Goal: Information Seeking & Learning: Learn about a topic

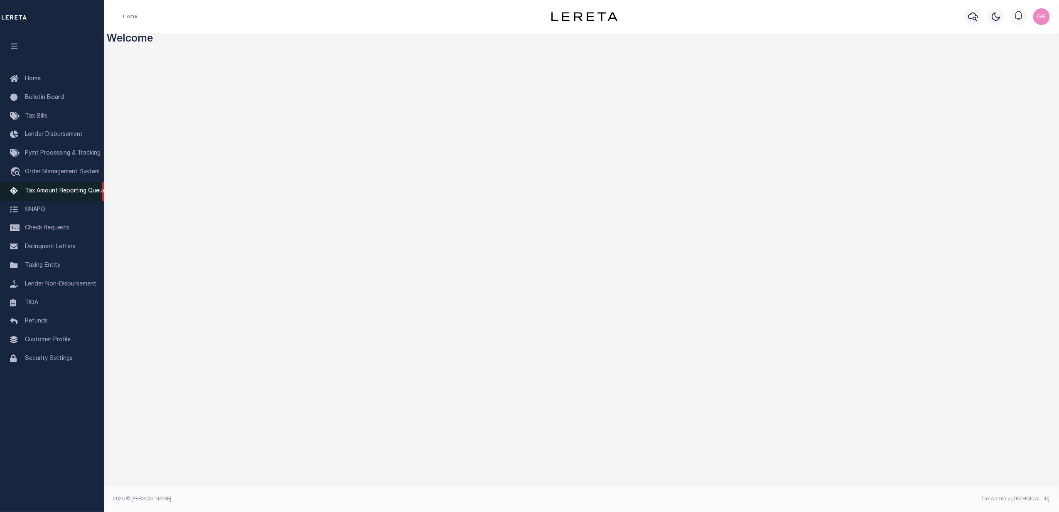
drag, startPoint x: 39, startPoint y: 193, endPoint x: 60, endPoint y: 196, distance: 21.9
click at [39, 193] on span "Tax Amount Reporting Queue" at bounding box center [65, 191] width 81 height 6
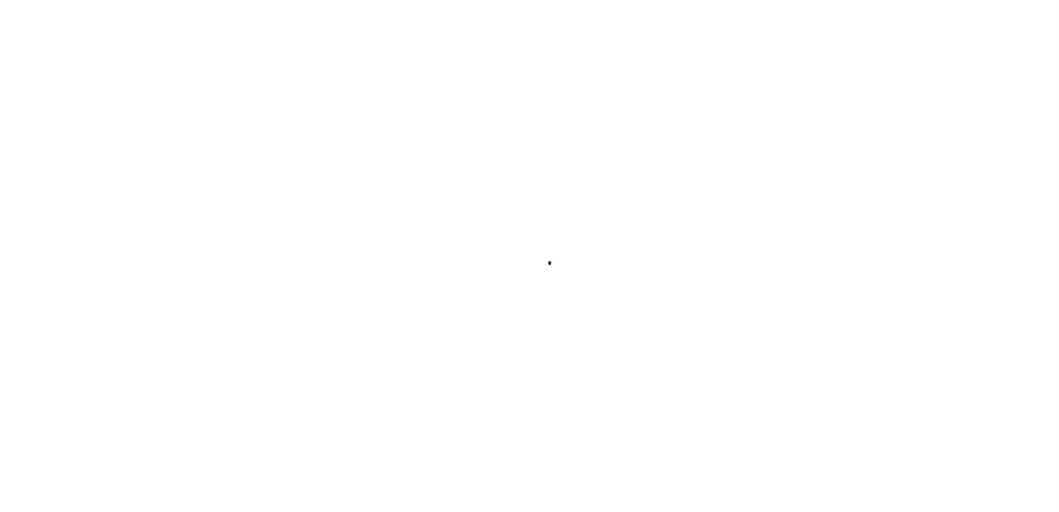
select select
select select "100"
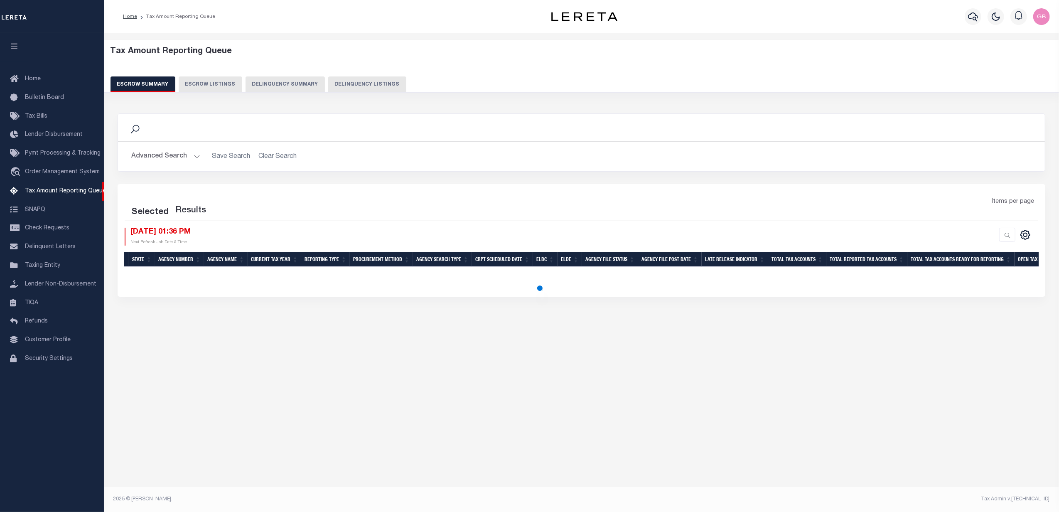
select select "100"
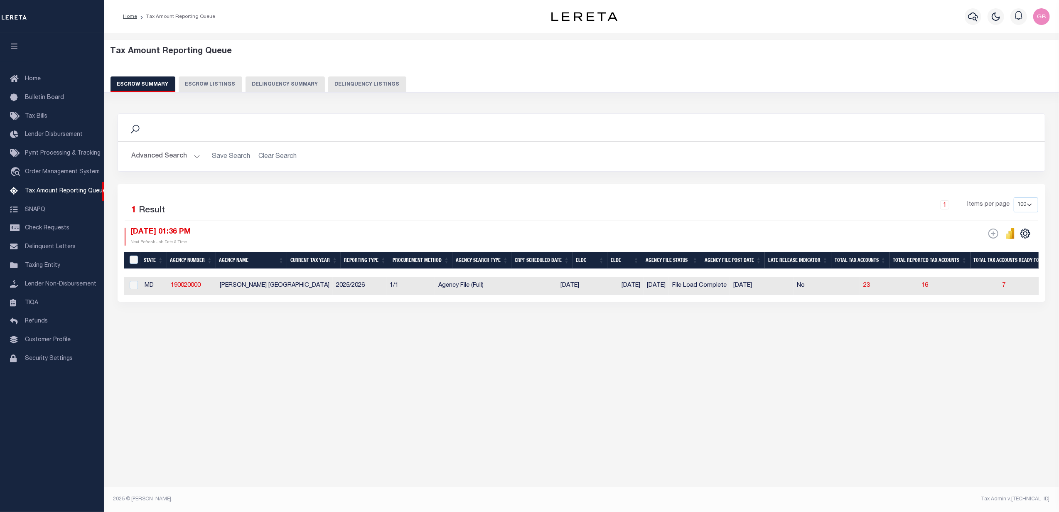
click at [170, 155] on button "Advanced Search" at bounding box center [165, 156] width 69 height 16
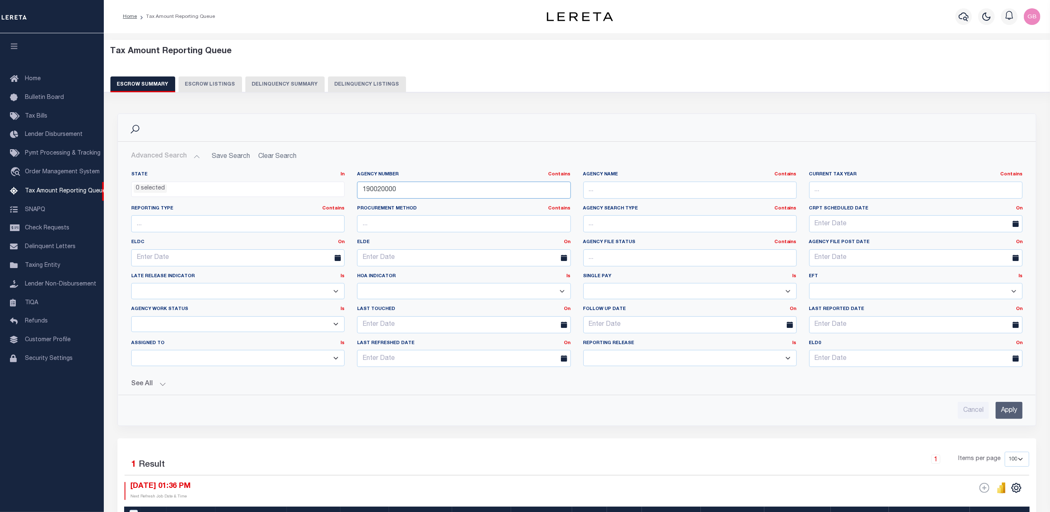
drag, startPoint x: 418, startPoint y: 190, endPoint x: 195, endPoint y: 188, distance: 222.6
click at [199, 190] on div "State In In AK AL AR AZ CA CO CT DC DE FL GA GU HI IA ID IL IN KS KY LA MA MD M…" at bounding box center [577, 272] width 904 height 202
type input "470170000"
click at [1007, 412] on input "Apply" at bounding box center [1009, 410] width 27 height 17
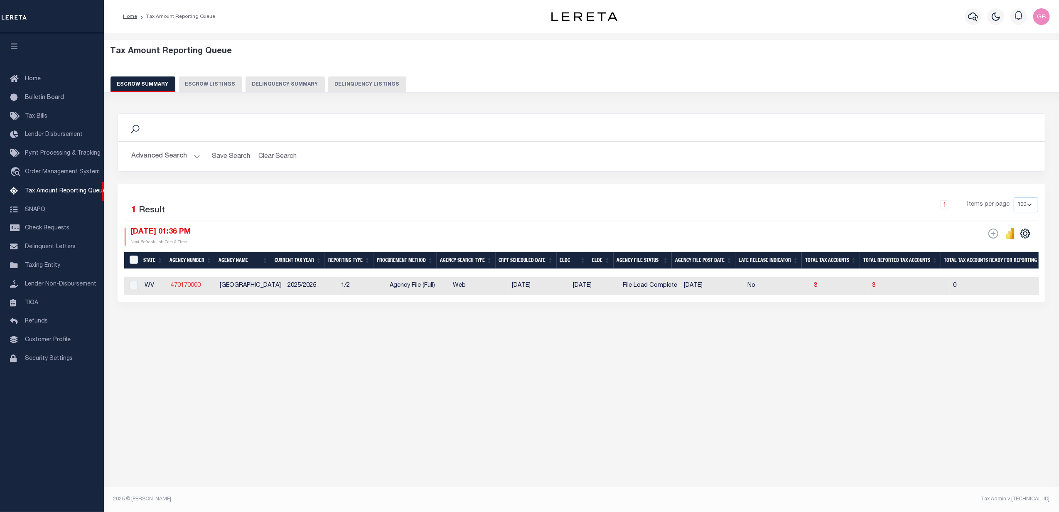
click at [184, 286] on link "470170000" at bounding box center [186, 285] width 30 height 6
checkbox input "true"
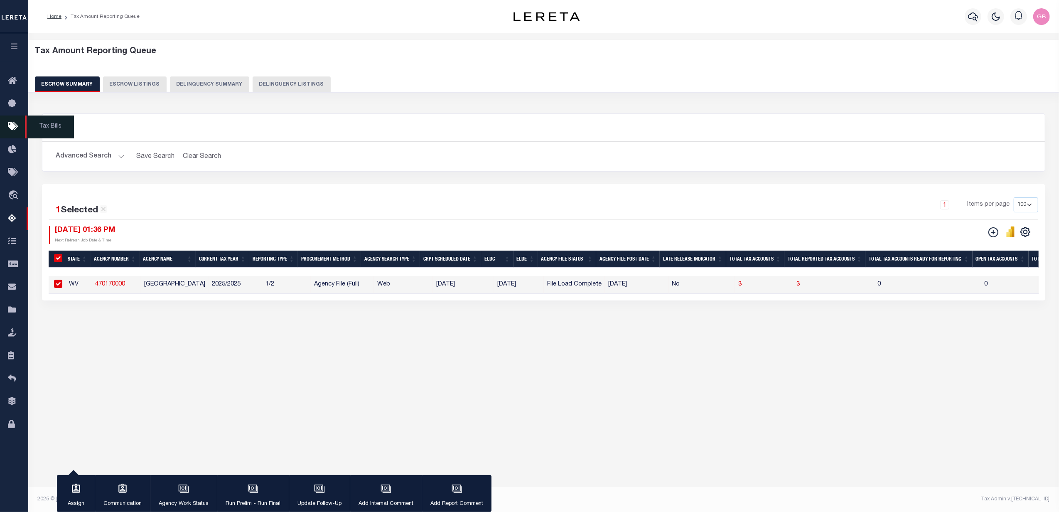
click at [14, 130] on icon at bounding box center [14, 127] width 13 height 10
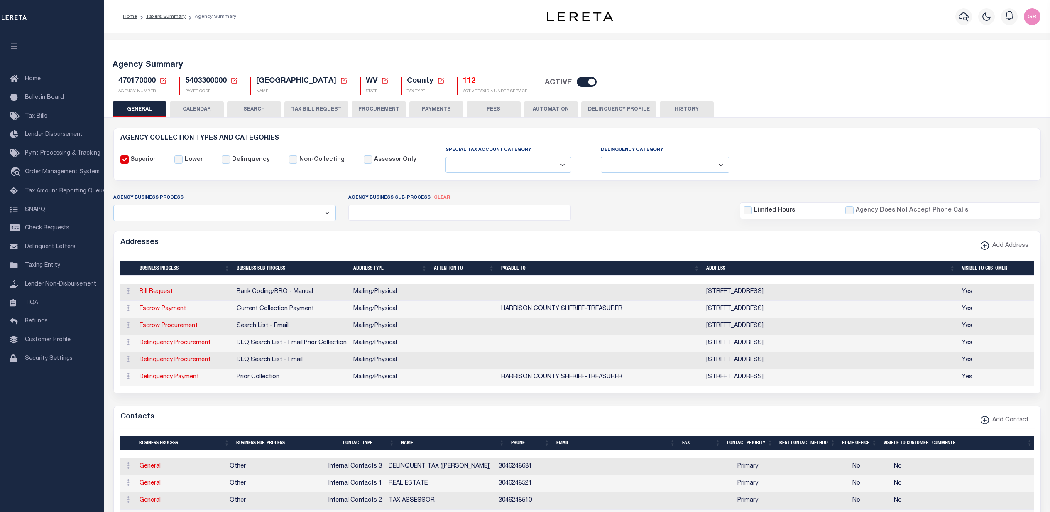
select select
drag, startPoint x: 213, startPoint y: 112, endPoint x: 414, endPoint y: 351, distance: 312.5
click at [213, 112] on button "CALENDAR" at bounding box center [197, 109] width 54 height 16
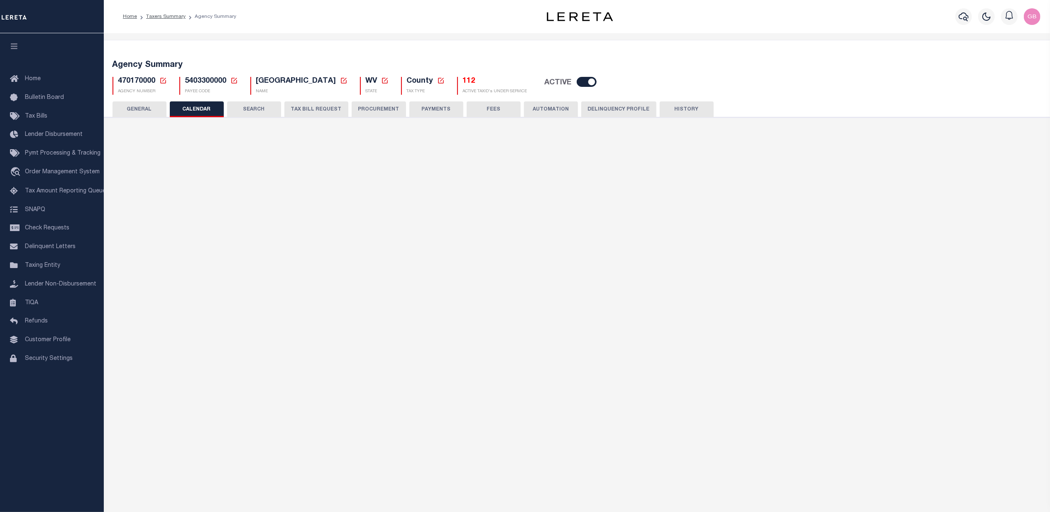
checkbox input "false"
type input "2"
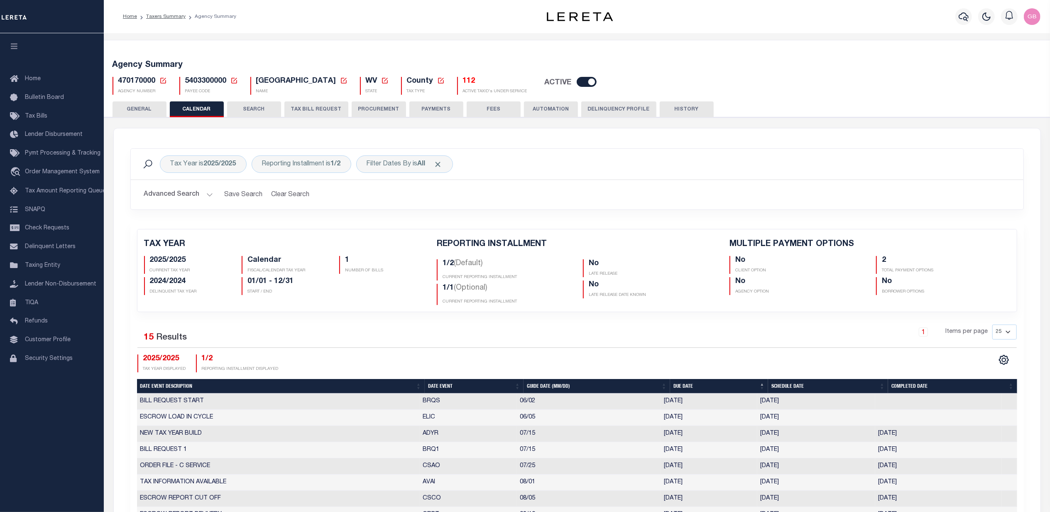
click at [388, 105] on button "PROCUREMENT" at bounding box center [379, 109] width 54 height 16
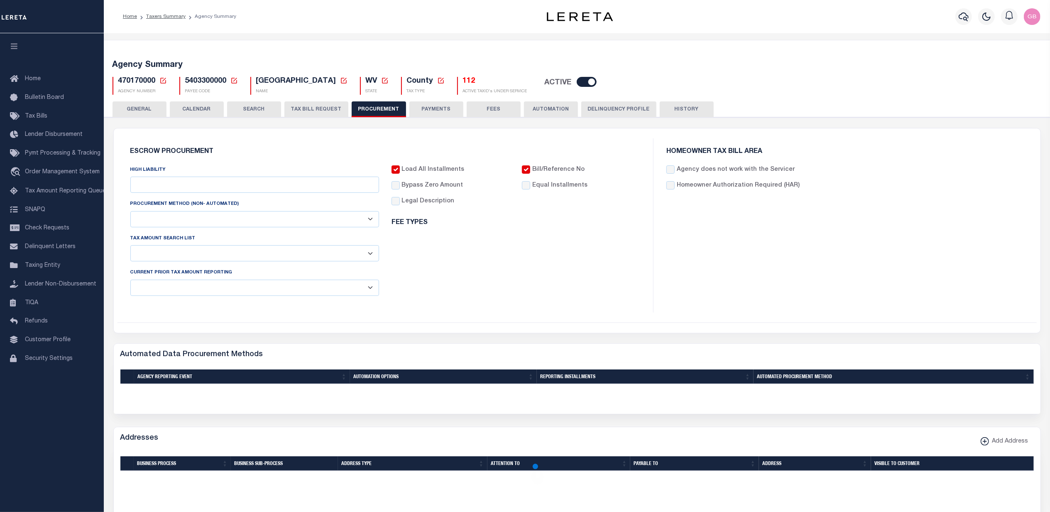
type input "$10,000"
select select "10"
select select "1"
select select "4"
checkbox input "true"
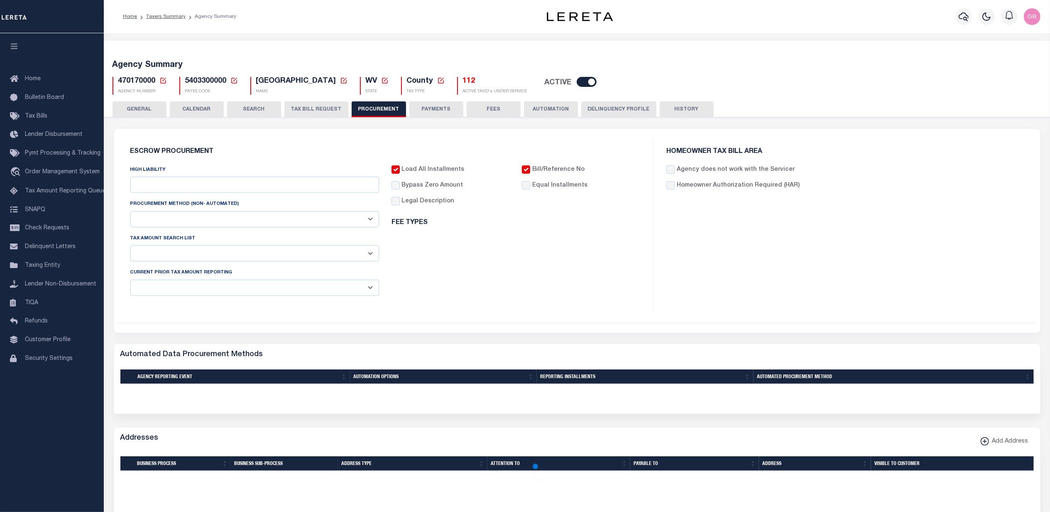
checkbox input "true"
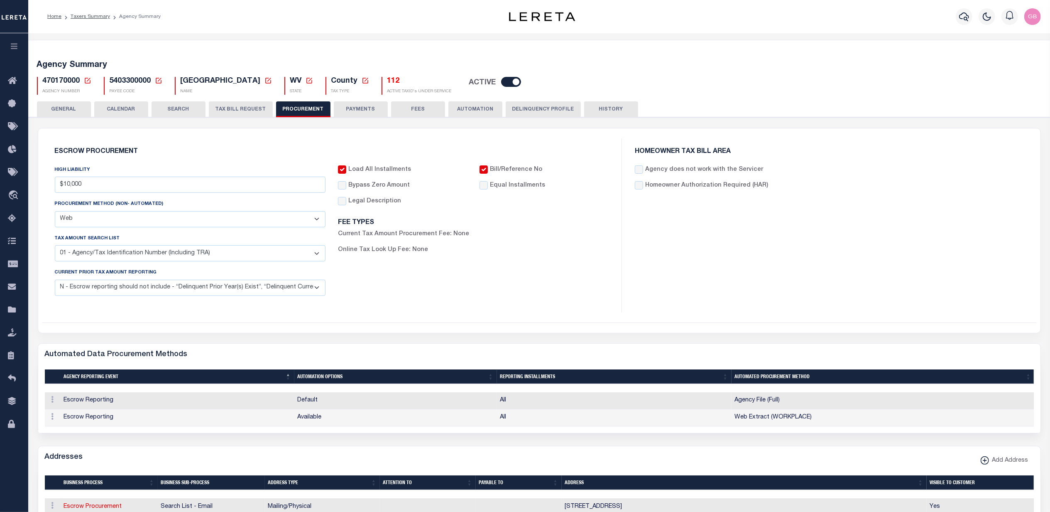
click at [316, 255] on select "01 - Agency/Tax Identification Number (Including TRA) 02 - Agency/Lien Descript…" at bounding box center [190, 253] width 271 height 16
click at [417, 285] on div "Load All Installments Bypass Zero Amount" at bounding box center [473, 233] width 283 height 137
drag, startPoint x: 113, startPoint y: 287, endPoint x: 118, endPoint y: 287, distance: 4.6
click at [113, 287] on select "C - Escrow reporting includes “Delinquent Current Tax Year Installment(s) Exist…" at bounding box center [190, 288] width 271 height 16
click at [732, 240] on div "HOMEOWNER TAX BILL AREA Agency does not work with the Servicer Homeowner Author…" at bounding box center [829, 225] width 415 height 174
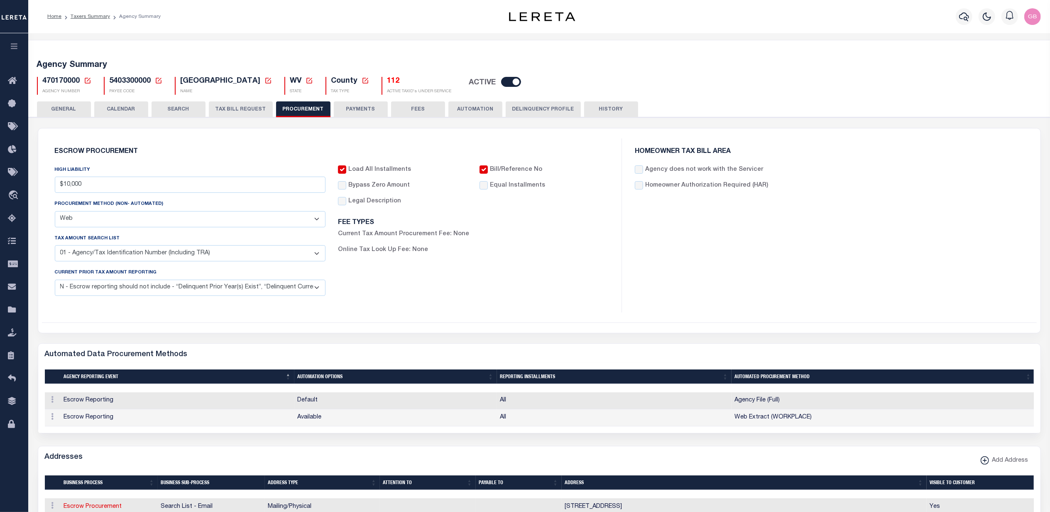
click at [292, 218] on select "Automated Report/Listing Created by Agency Email Fax Mail Phone Screen Scraping…" at bounding box center [190, 219] width 271 height 16
drag, startPoint x: 714, startPoint y: 306, endPoint x: 707, endPoint y: 321, distance: 16.5
click at [714, 306] on div "HOMEOWNER TAX BILL AREA Agency does not work with the Servicer Homeowner Author…" at bounding box center [829, 225] width 415 height 174
click at [311, 221] on select "Automated Report/Listing Created by Agency Email Fax Mail Phone Screen Scraping…" at bounding box center [190, 219] width 271 height 16
click at [460, 327] on div "Escrow Procurement HIGH LIABILITY $10,000 PROCUREMENT METHOD (Non- Automated) A…" at bounding box center [539, 230] width 1003 height 204
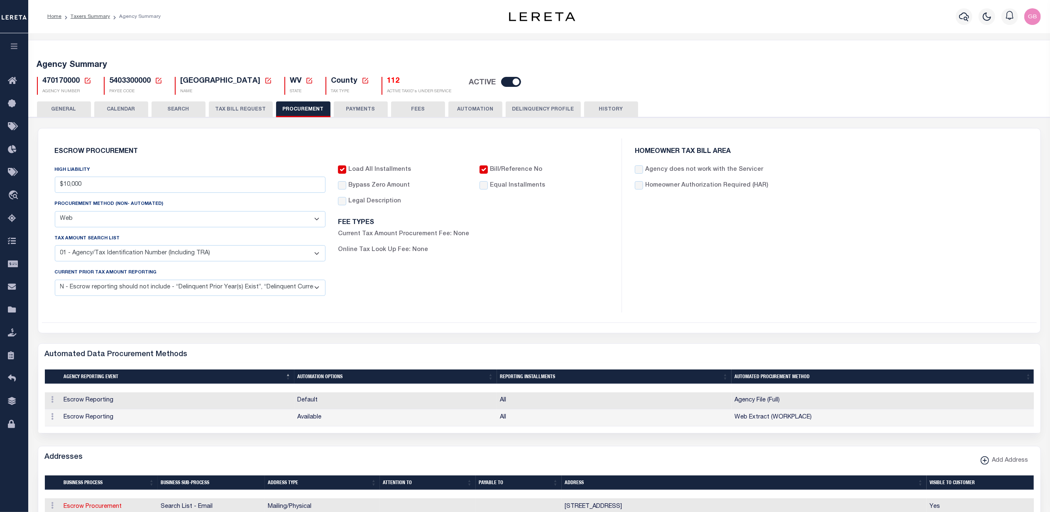
click at [282, 257] on select "01 - Agency/Tax Identification Number (Including TRA) 02 - Agency/Lien Descript…" at bounding box center [190, 253] width 271 height 16
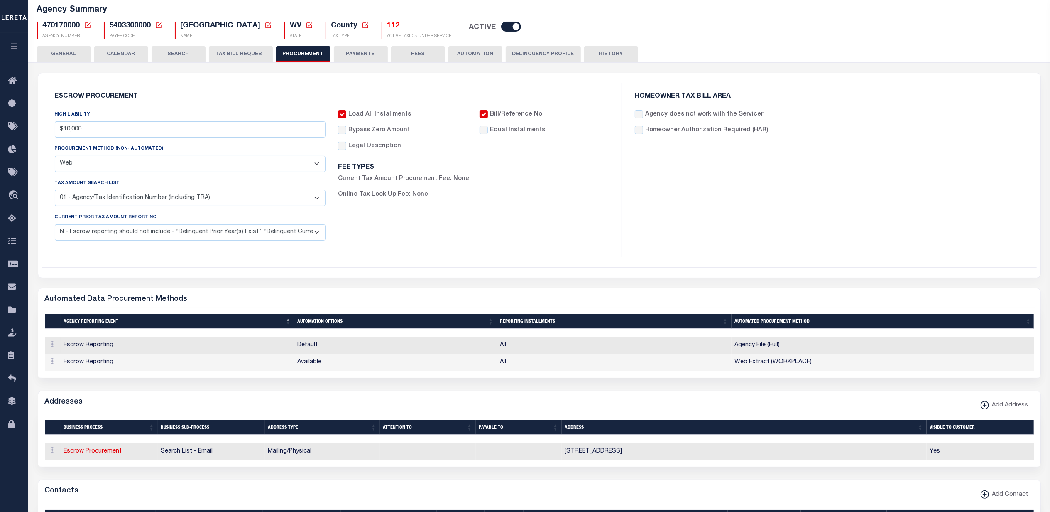
click at [198, 203] on select "01 - Agency/Tax Identification Number (Including TRA) 02 - Agency/Lien Descript…" at bounding box center [190, 198] width 271 height 16
click at [316, 236] on select "C - Escrow reporting includes “Delinquent Current Tax Year Installment(s) Exist…" at bounding box center [190, 232] width 271 height 16
click at [55, 226] on select "C - Escrow reporting includes “Delinquent Current Tax Year Installment(s) Exist…" at bounding box center [190, 232] width 271 height 16
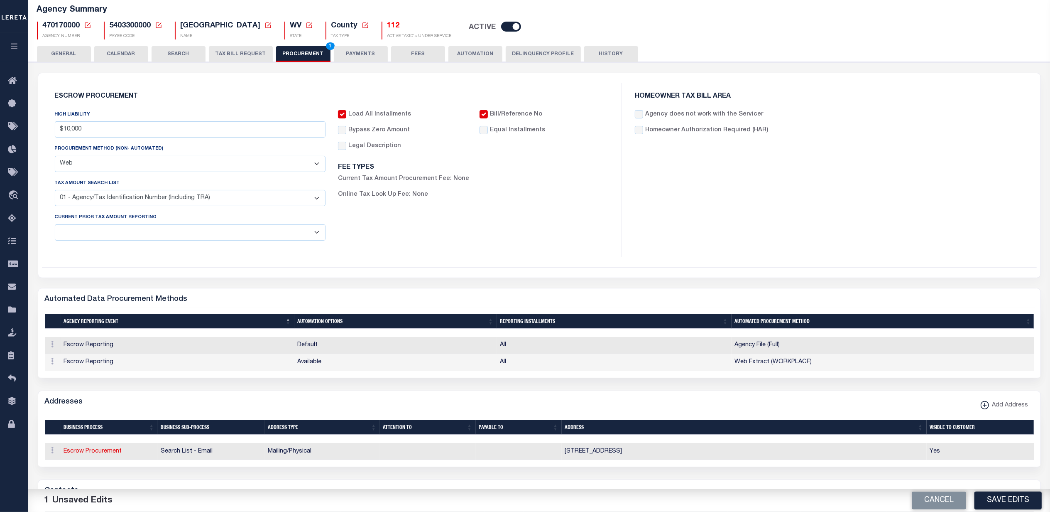
click at [314, 235] on select "C - Escrow reporting includes “Delinquent Current Tax Year Installment(s) Exist…" at bounding box center [190, 232] width 271 height 16
click at [337, 244] on div "Load All Installments Bypass Zero Amount" at bounding box center [473, 178] width 283 height 137
click at [318, 236] on select "C - Escrow reporting includes “Delinquent Current Tax Year Installment(s) Exist…" at bounding box center [190, 232] width 271 height 16
select select "4"
click at [55, 226] on select "C - Escrow reporting includes “Delinquent Current Tax Year Installment(s) Exist…" at bounding box center [190, 232] width 271 height 16
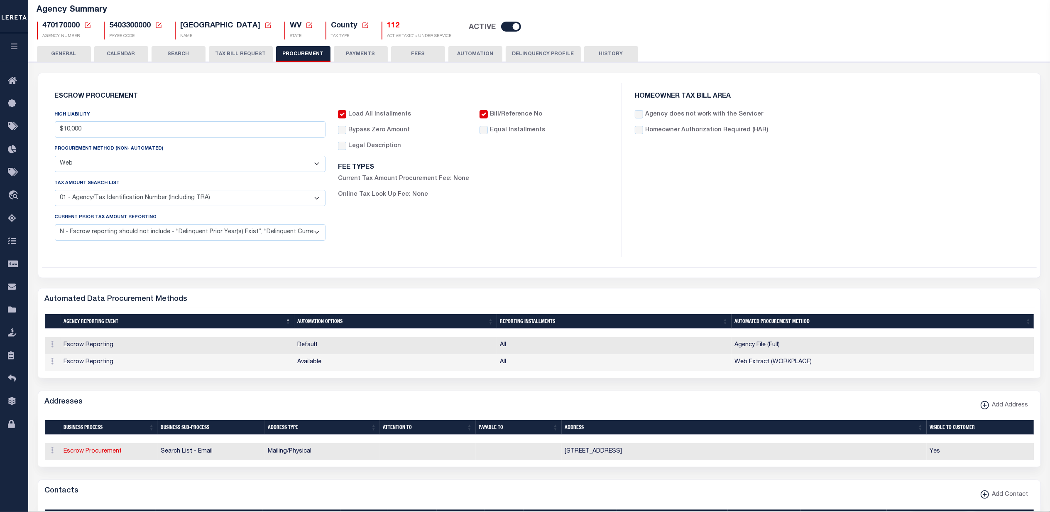
click at [619, 220] on div "Escrow Procurement HIGH LIABILITY $10,000 PROCUREMENT METHOD (Non- Automated) A…" at bounding box center [332, 170] width 581 height 174
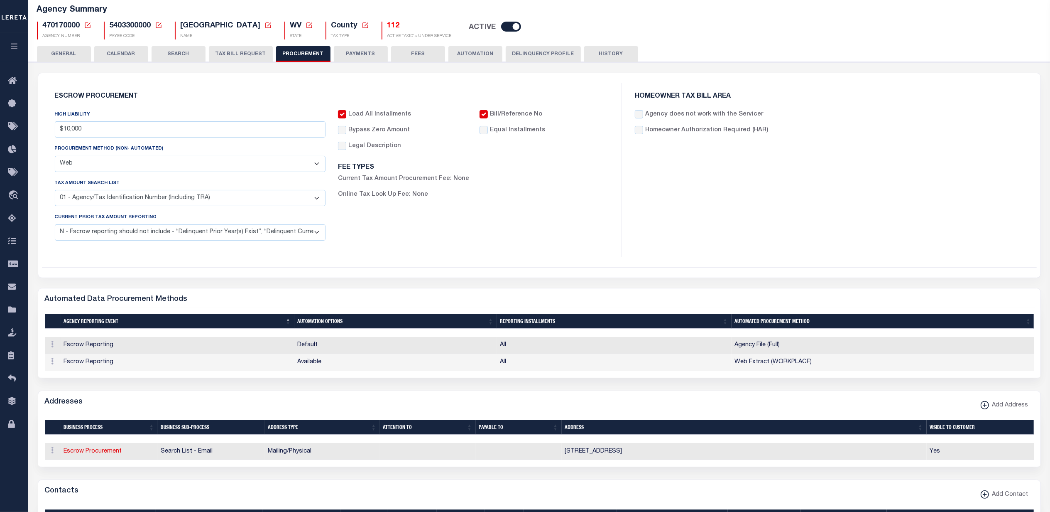
click at [155, 237] on select "C - Escrow reporting includes “Delinquent Current Tax Year Installment(s) Exist…" at bounding box center [190, 232] width 271 height 16
click at [55, 226] on select "C - Escrow reporting includes “Delinquent Current Tax Year Installment(s) Exist…" at bounding box center [190, 232] width 271 height 16
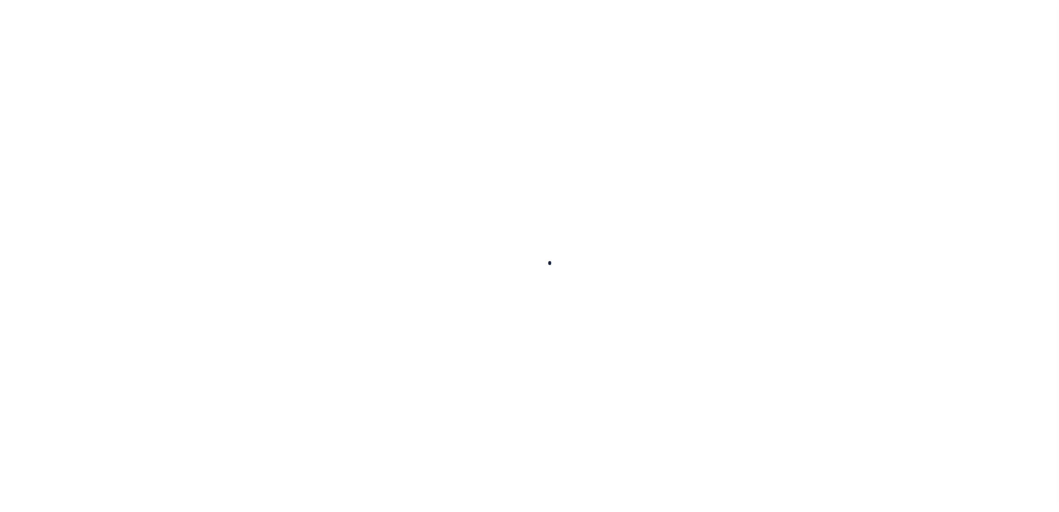
select select
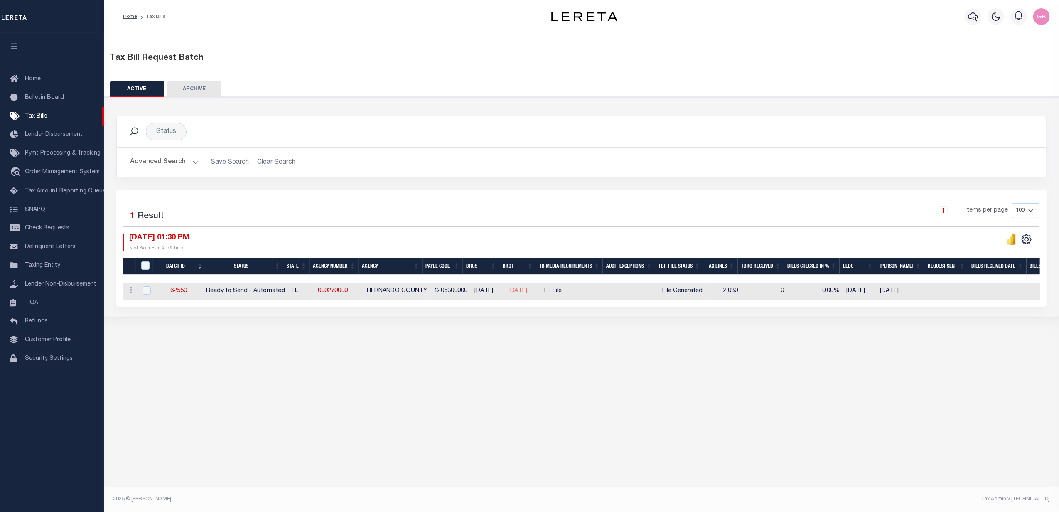
click at [189, 161] on button "Advanced Search" at bounding box center [164, 162] width 69 height 16
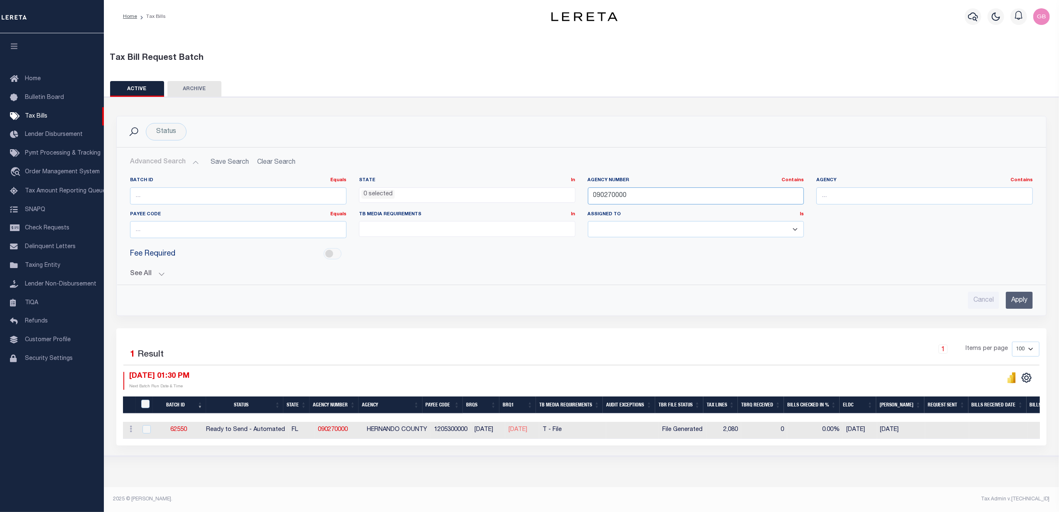
drag, startPoint x: 683, startPoint y: 200, endPoint x: 512, endPoint y: 189, distance: 171.4
click at [527, 195] on div "Batch ID Equals Equals Is Not Equal To Is Greater Than Is Less Than State In In…" at bounding box center [581, 211] width 915 height 68
type input "470170000"
click at [1023, 303] on input "Apply" at bounding box center [1019, 300] width 27 height 17
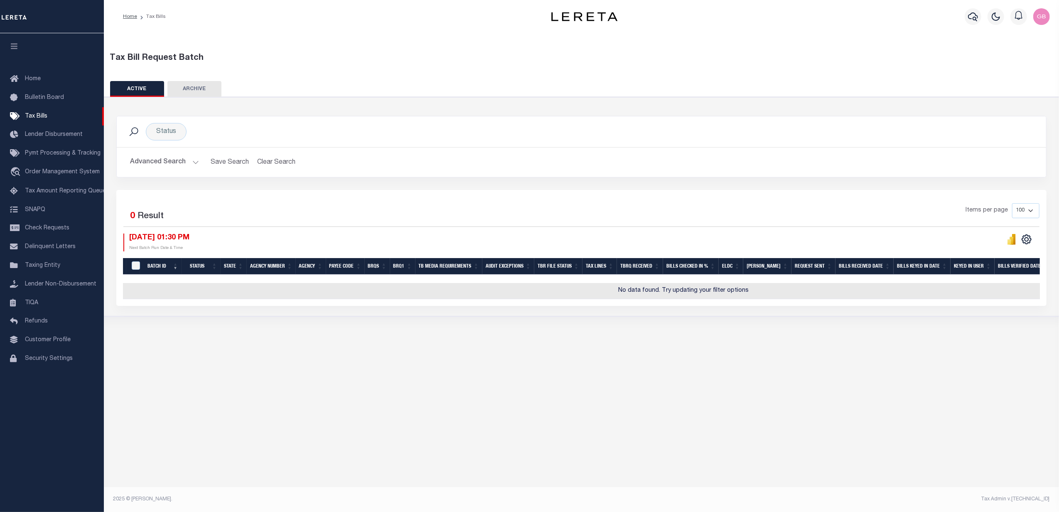
click at [179, 159] on button "Advanced Search" at bounding box center [164, 162] width 69 height 16
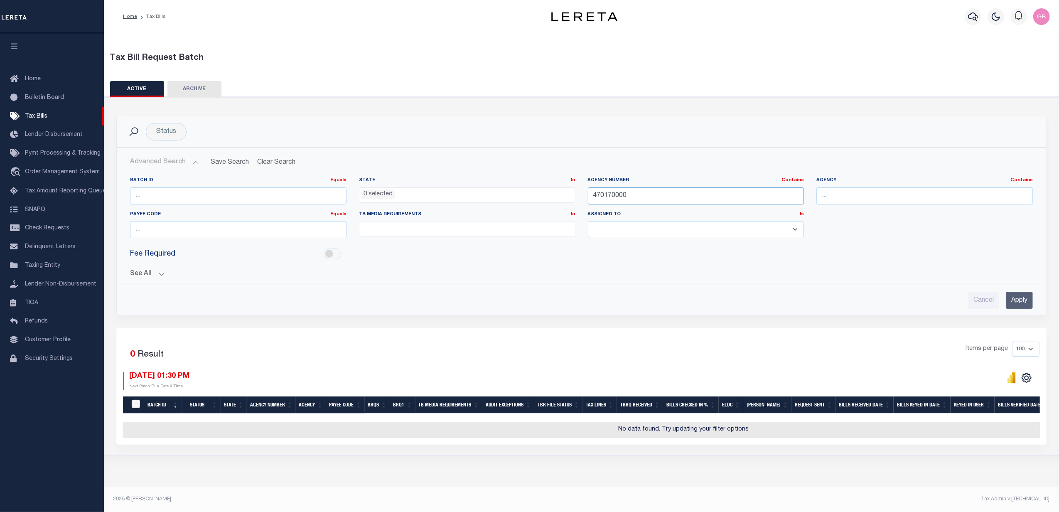
drag, startPoint x: 651, startPoint y: 199, endPoint x: 527, endPoint y: 199, distance: 124.2
click at [527, 199] on div "Batch ID Equals Equals Is Not Equal To Is Greater Than Is Less Than State In In…" at bounding box center [581, 211] width 915 height 68
click at [454, 192] on ul "0 selected" at bounding box center [467, 193] width 216 height 11
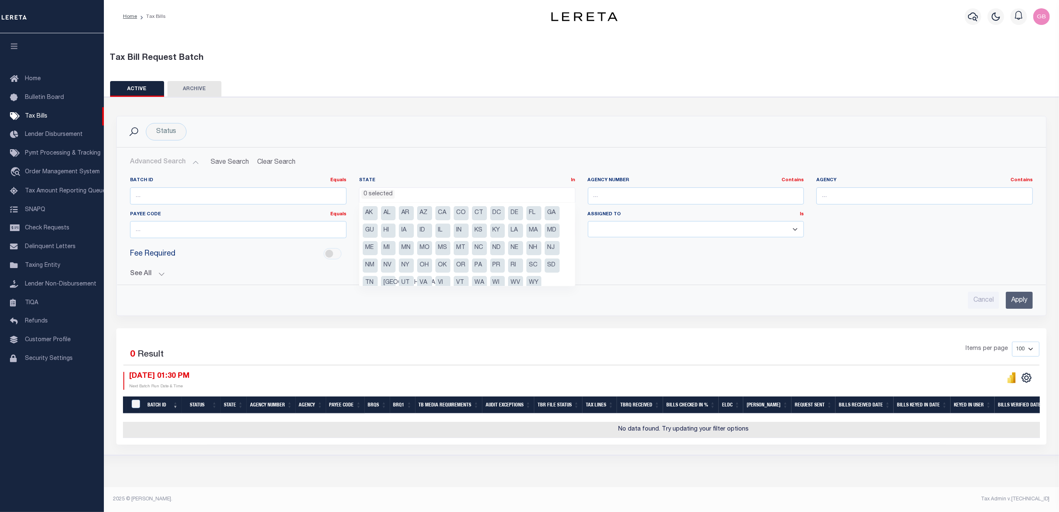
click at [515, 282] on li "WV" at bounding box center [515, 283] width 15 height 14
select select "WV"
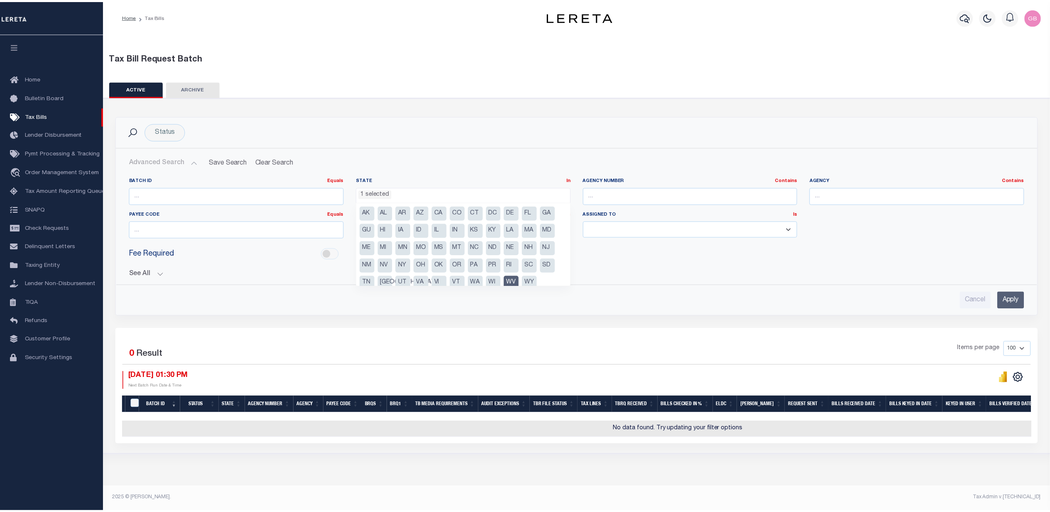
scroll to position [378, 0]
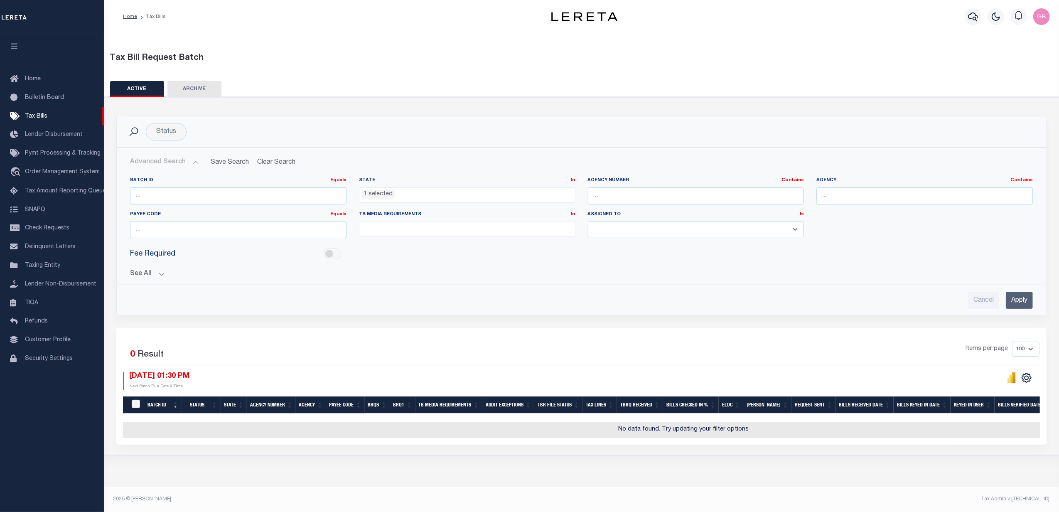
click at [1018, 302] on input "Apply" at bounding box center [1019, 300] width 27 height 17
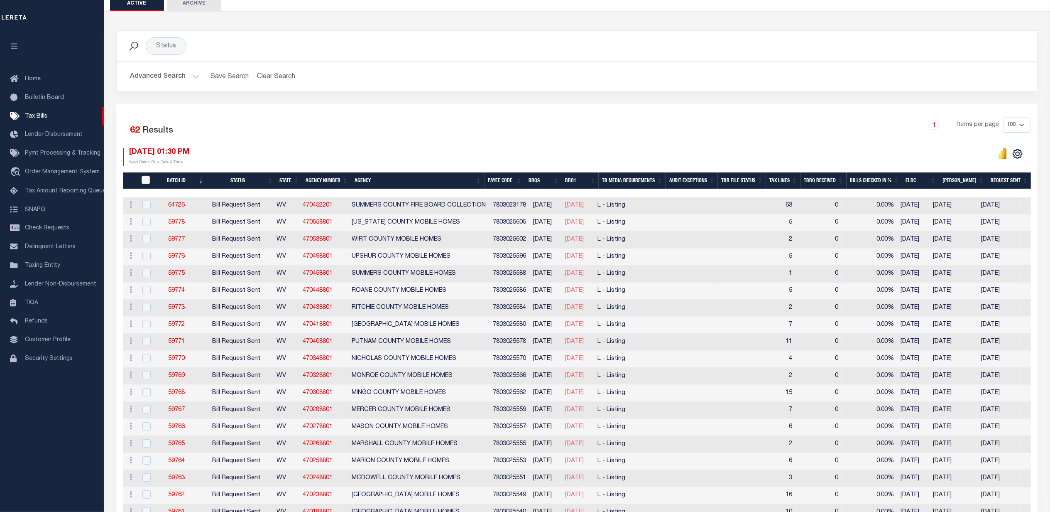
scroll to position [110, 0]
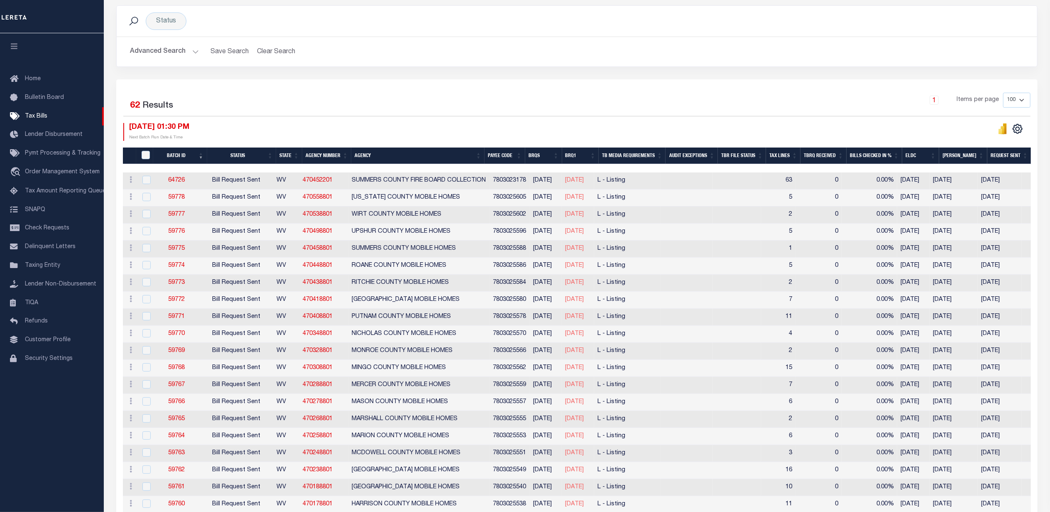
click at [331, 155] on th "Agency Number" at bounding box center [326, 155] width 49 height 17
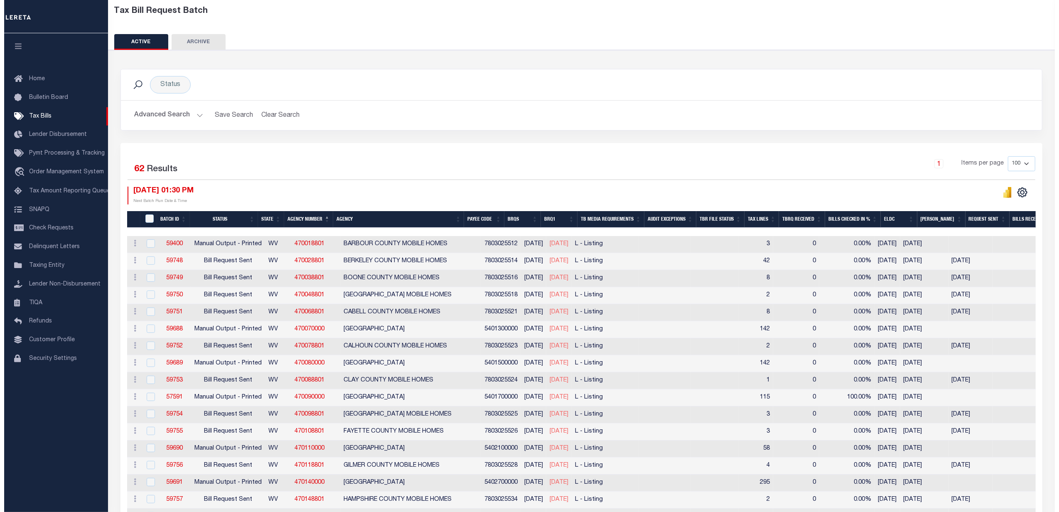
scroll to position [0, 0]
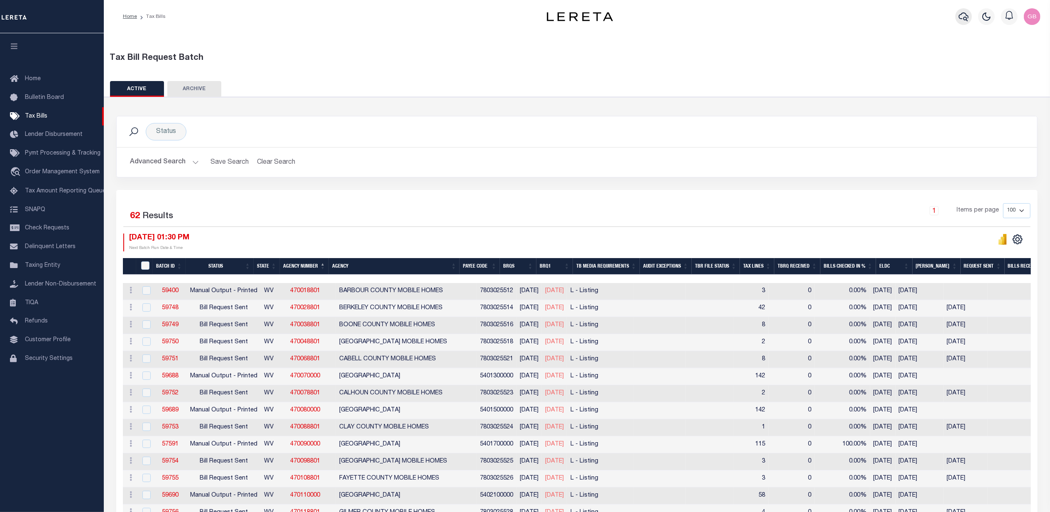
click at [965, 20] on icon "button" at bounding box center [964, 16] width 10 height 9
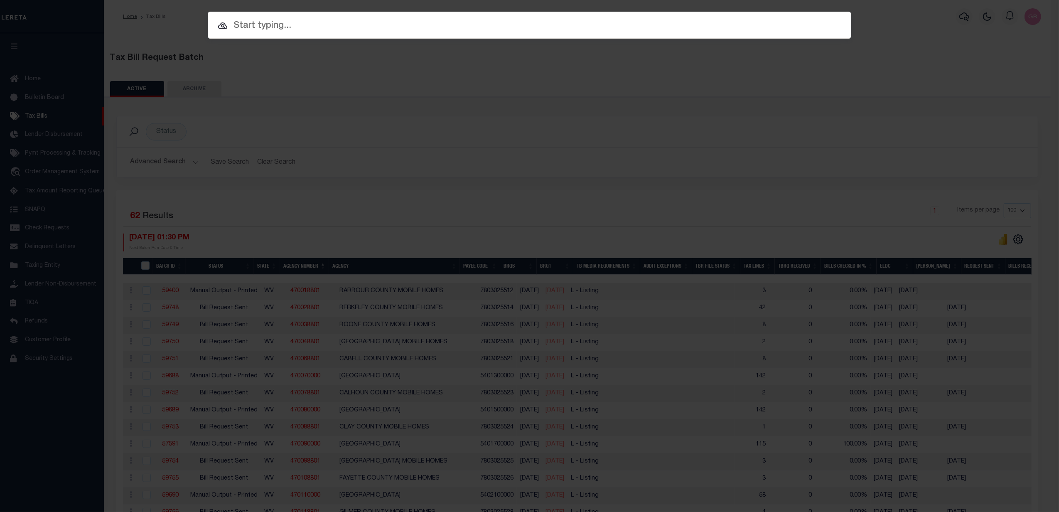
paste input "3094366"
type input "3094366"
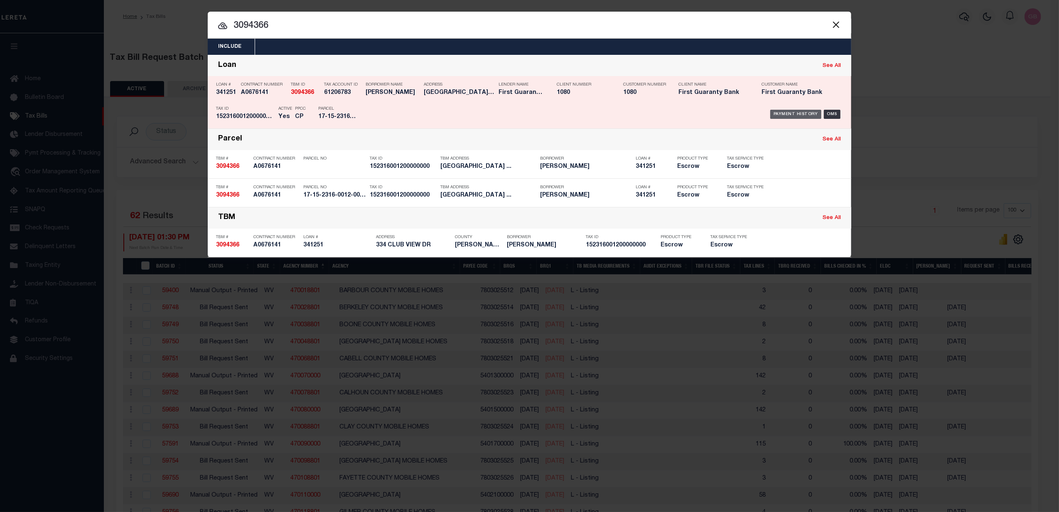
click at [798, 115] on div "Payment History" at bounding box center [795, 114] width 51 height 9
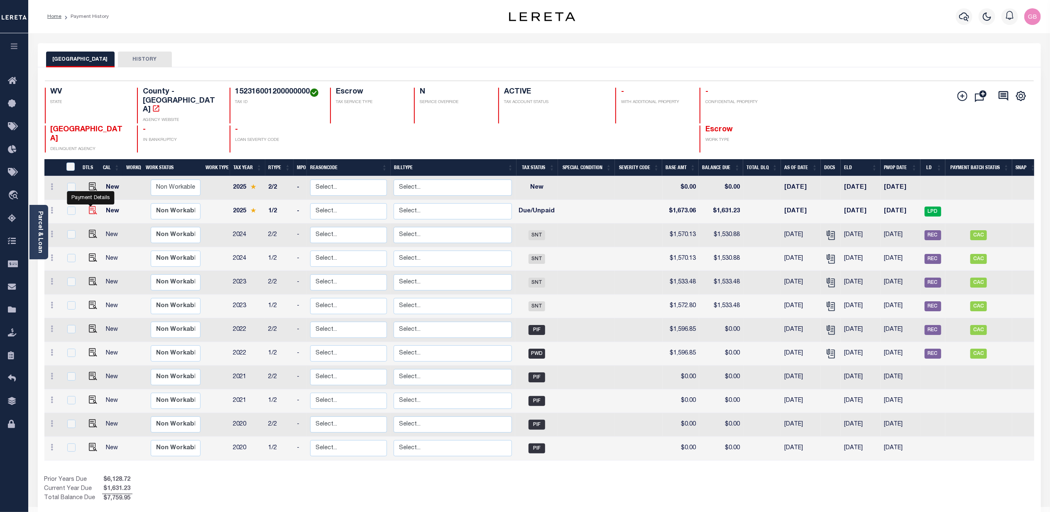
click at [89, 206] on img "" at bounding box center [93, 210] width 8 height 8
checkbox input "true"
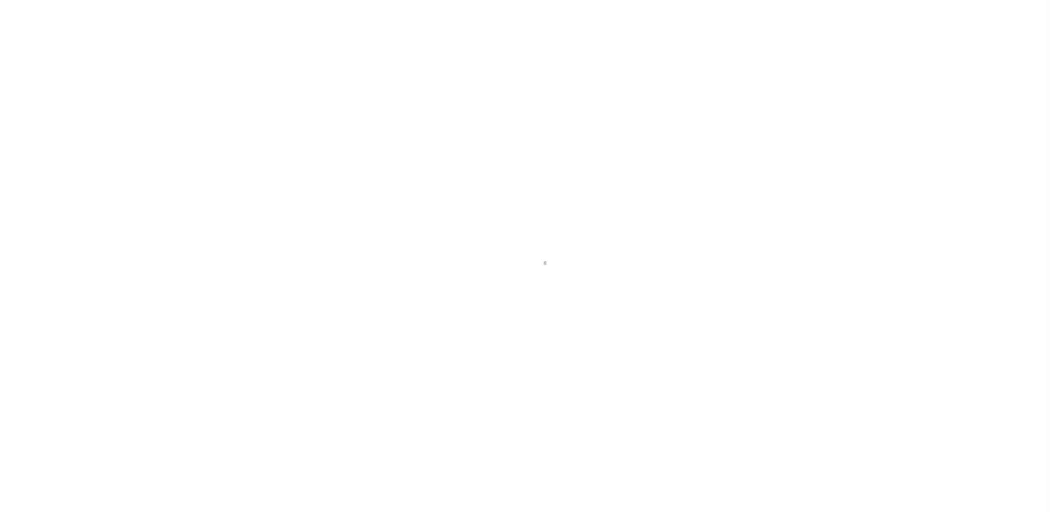
checkbox input "false"
type input "0000053071"
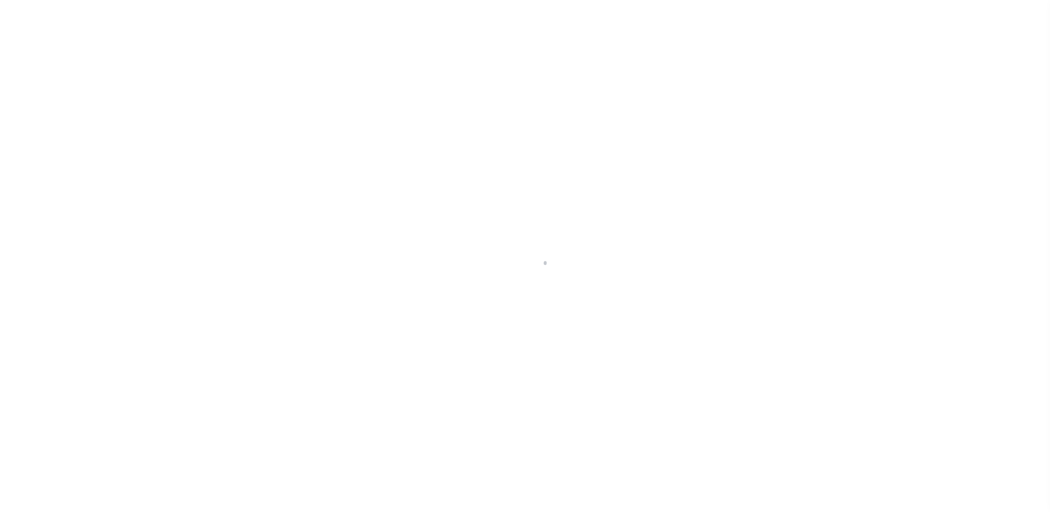
type input "Semi Annual"
type input "[DATE]"
select select "DUE"
type input "$1,673.06"
type input "$1,631.23"
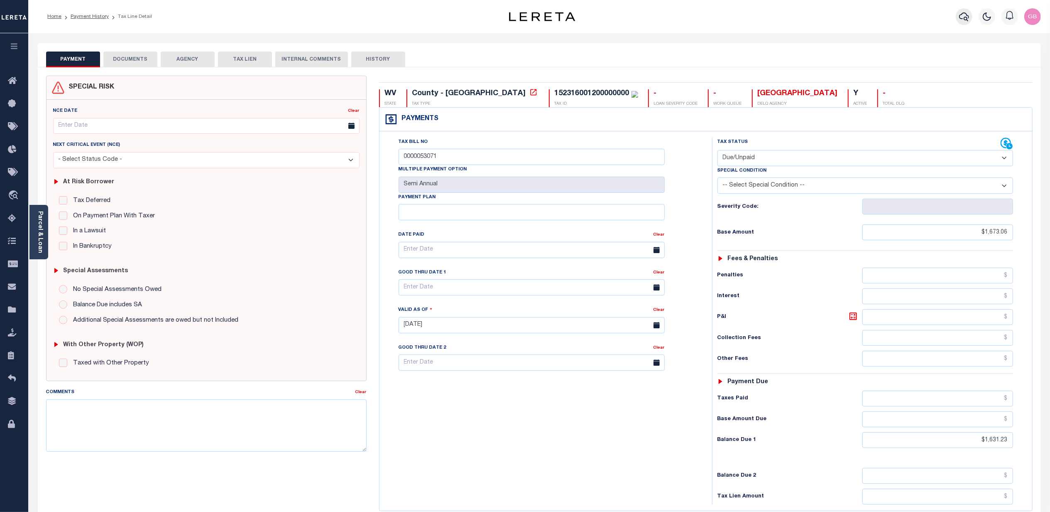
click at [966, 16] on icon "button" at bounding box center [964, 17] width 10 height 10
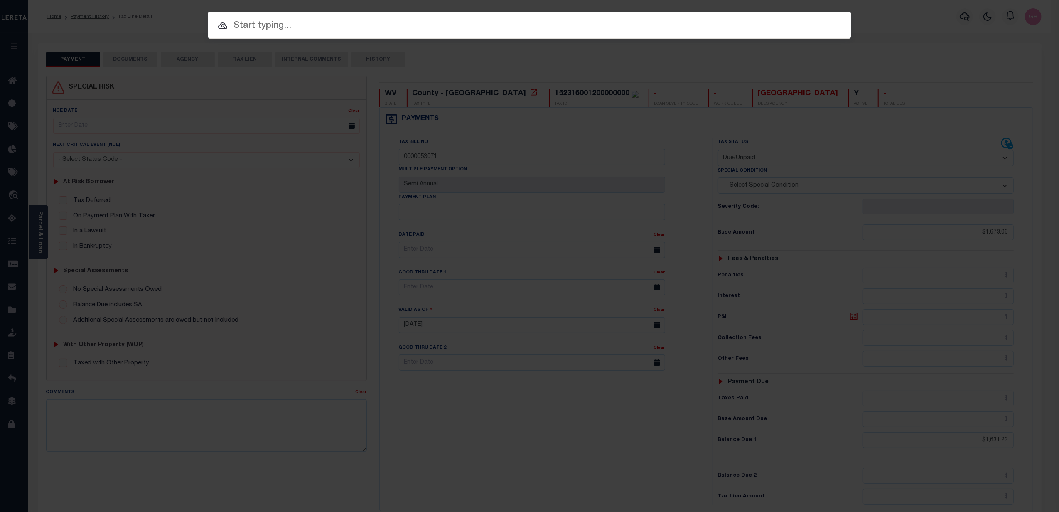
paste input "3123850"
type input "3123850"
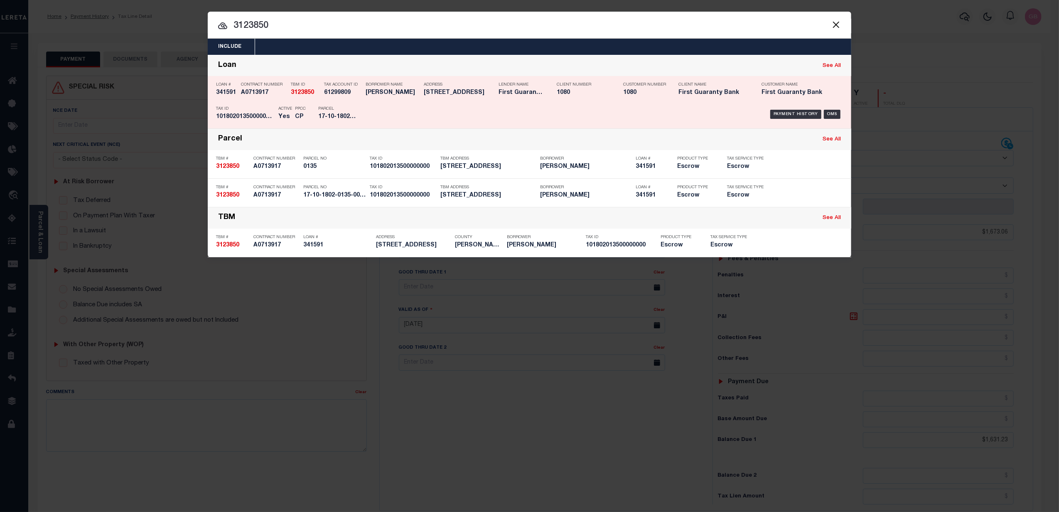
click at [803, 109] on div "Payment History OMS" at bounding box center [605, 114] width 475 height 24
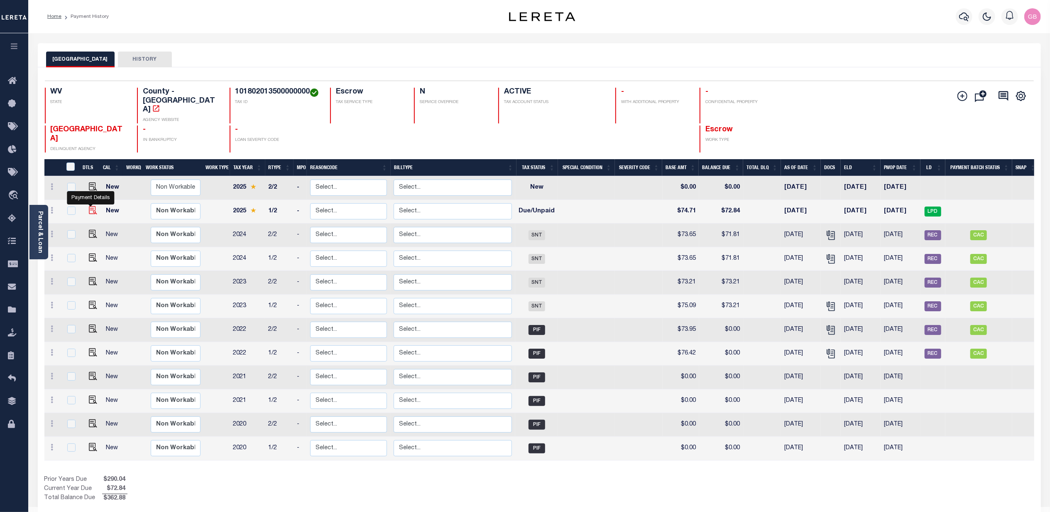
click at [89, 206] on img "" at bounding box center [93, 210] width 8 height 8
checkbox input "true"
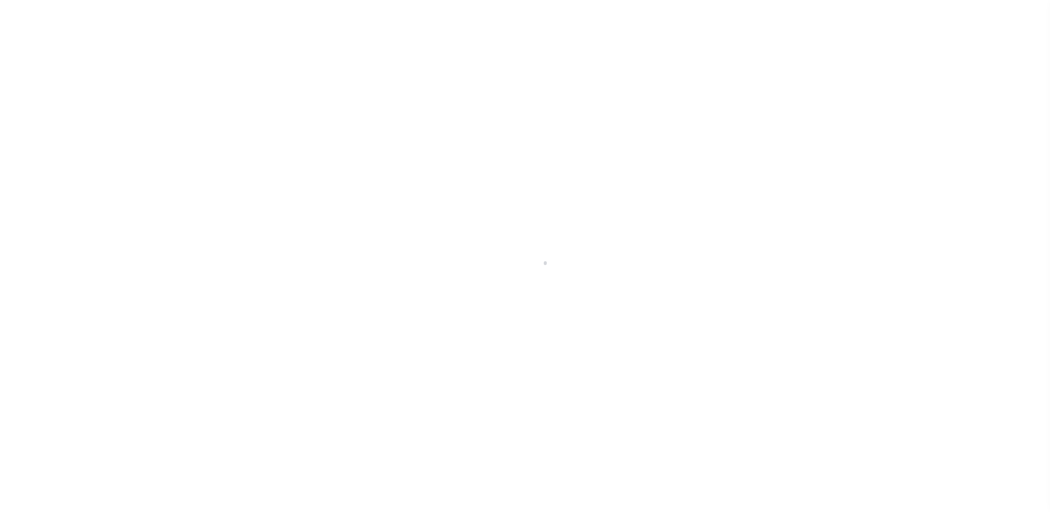
select select "DUE"
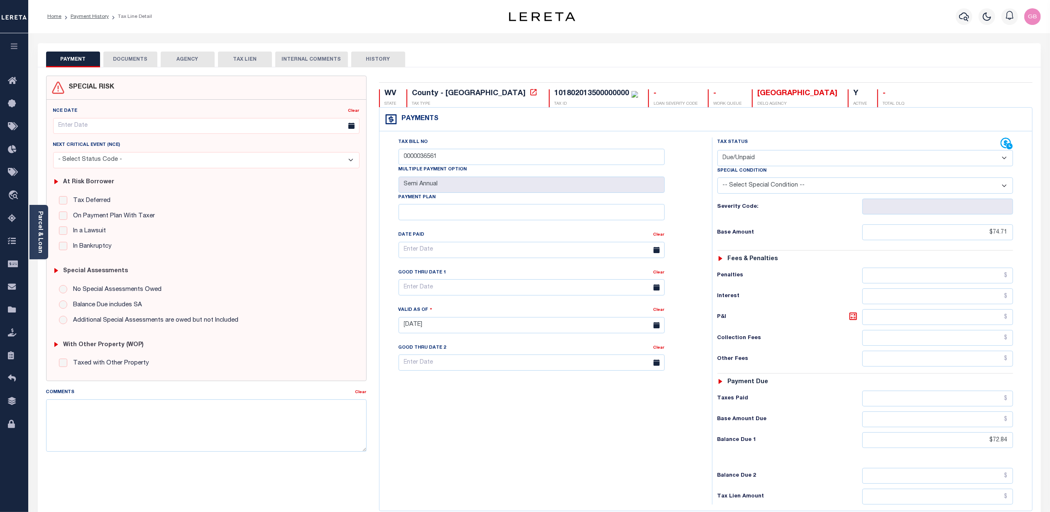
click at [365, 61] on button "HISTORY" at bounding box center [378, 60] width 54 height 16
select select "50"
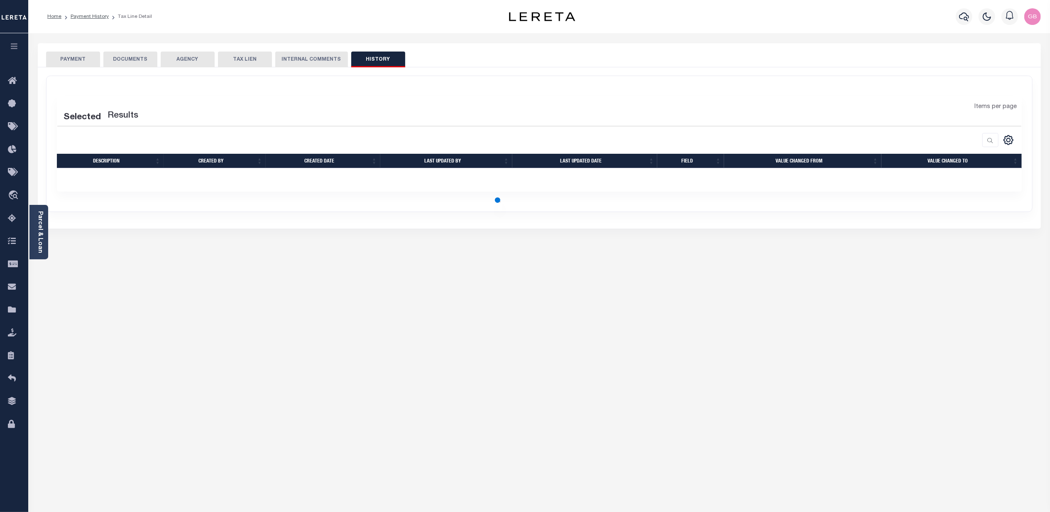
select select "50"
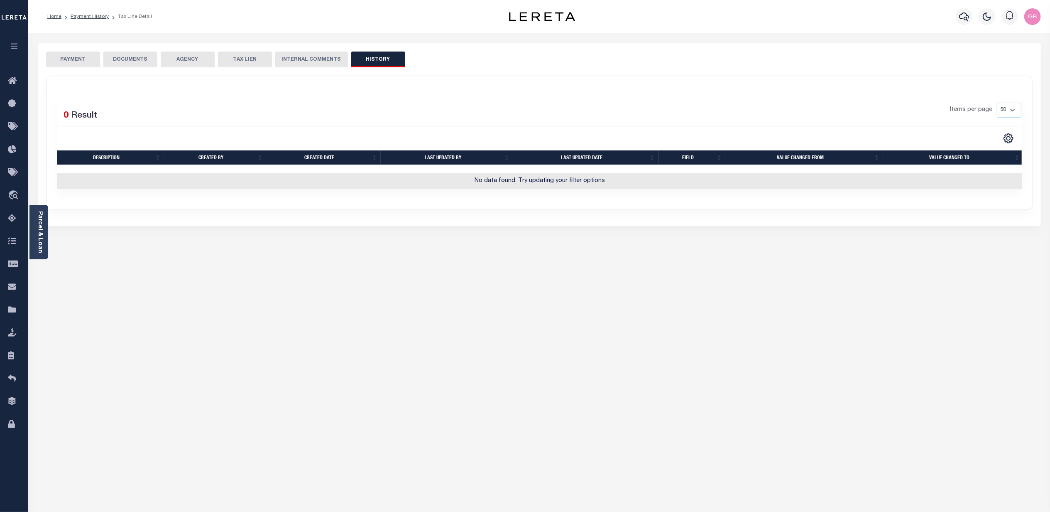
click at [80, 61] on button "PAYMENT" at bounding box center [73, 60] width 54 height 16
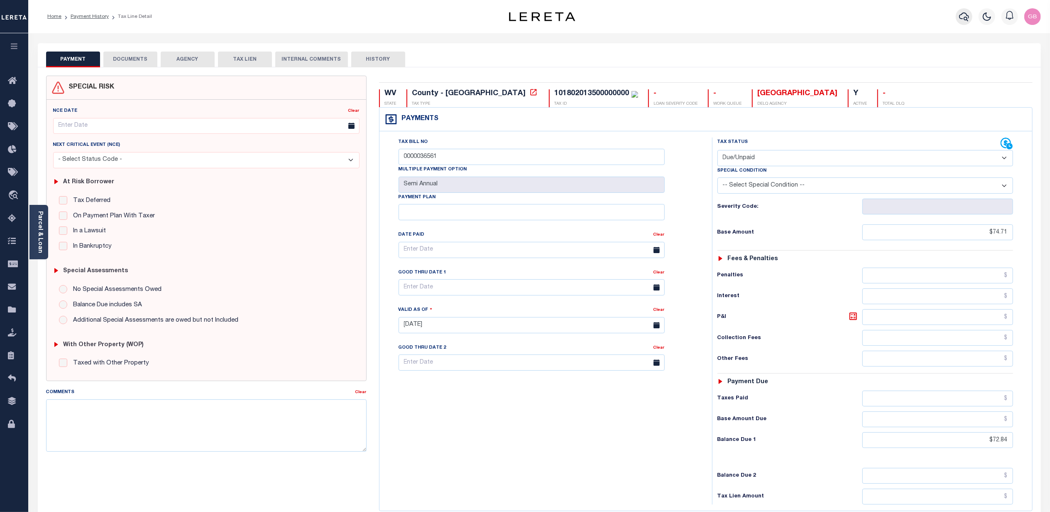
click at [958, 21] on button "button" at bounding box center [964, 16] width 17 height 17
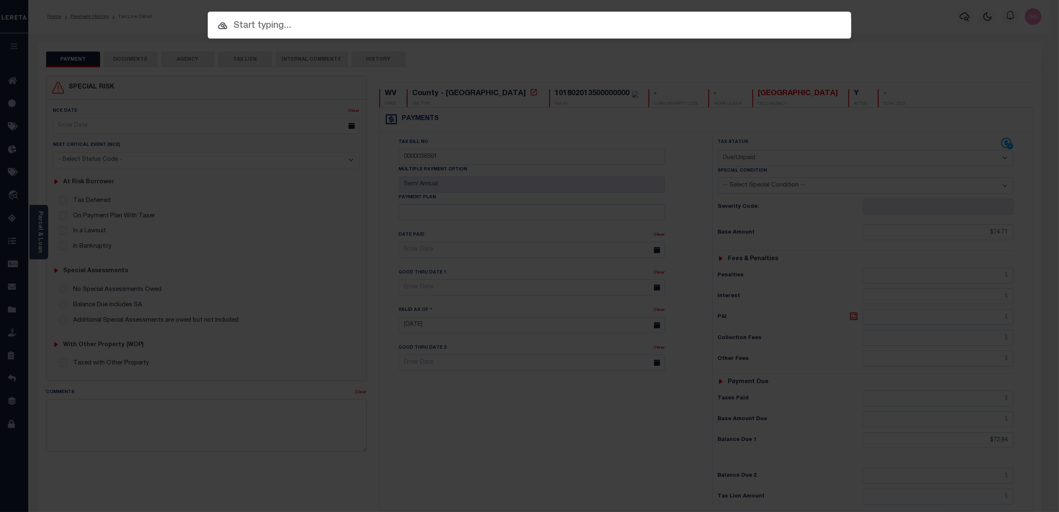
paste input "3123851"
type input "3123851"
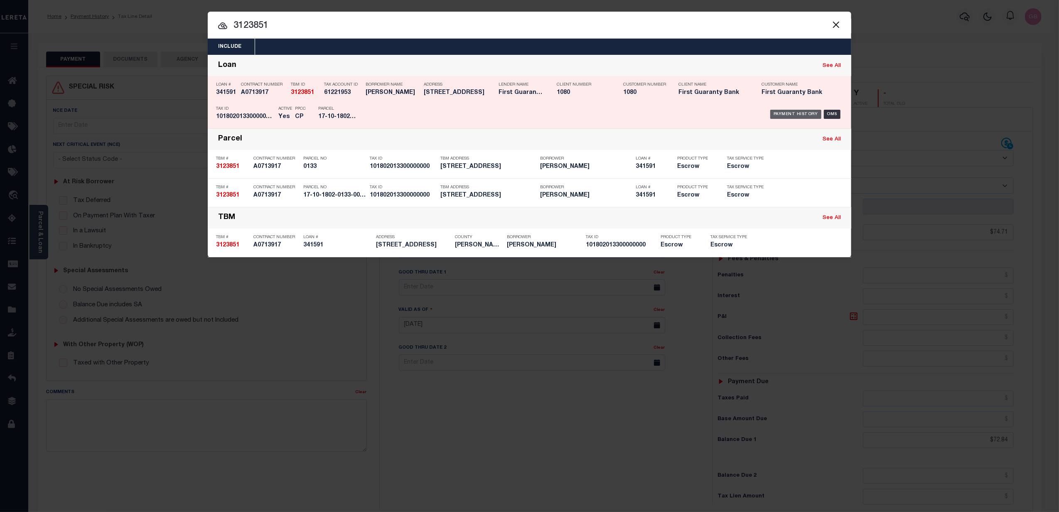
click at [803, 112] on div "Payment History" at bounding box center [795, 114] width 51 height 9
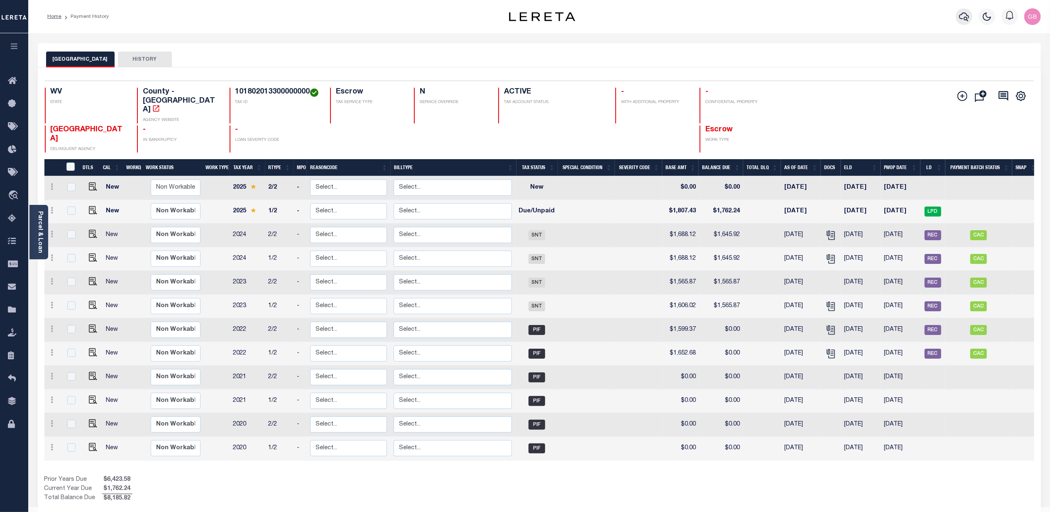
click at [959, 17] on icon "button" at bounding box center [964, 17] width 10 height 10
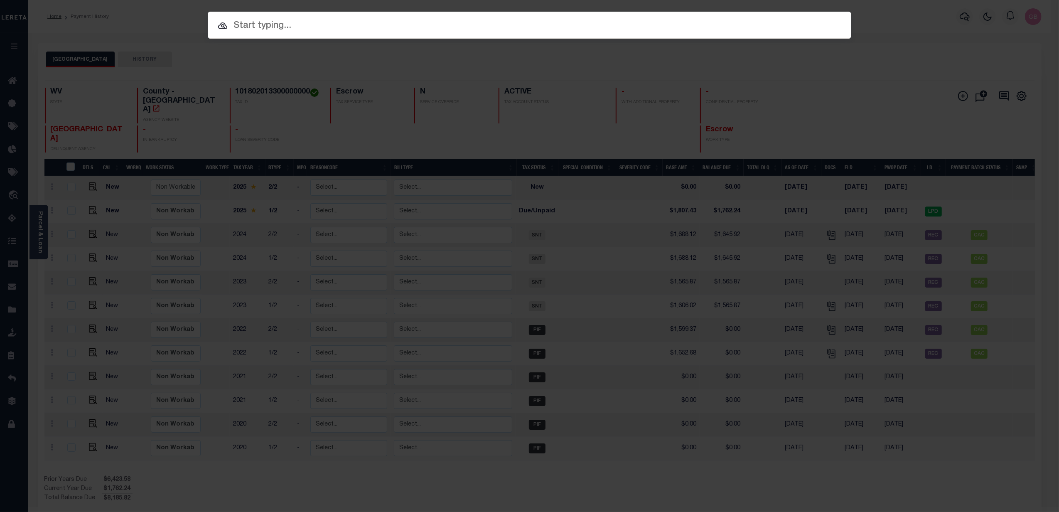
paste input "3123851"
type input "3123851"
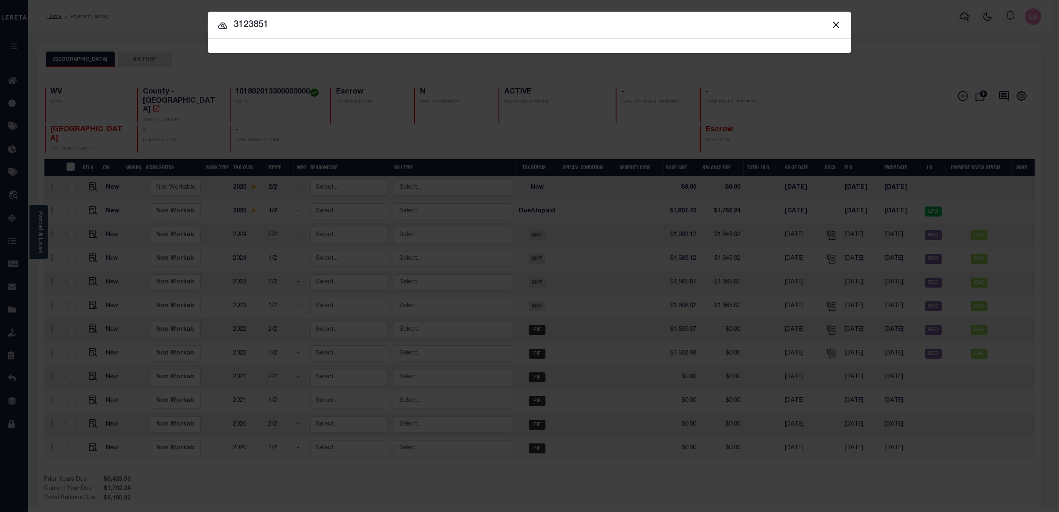
click at [267, 27] on input "3123851" at bounding box center [529, 25] width 643 height 15
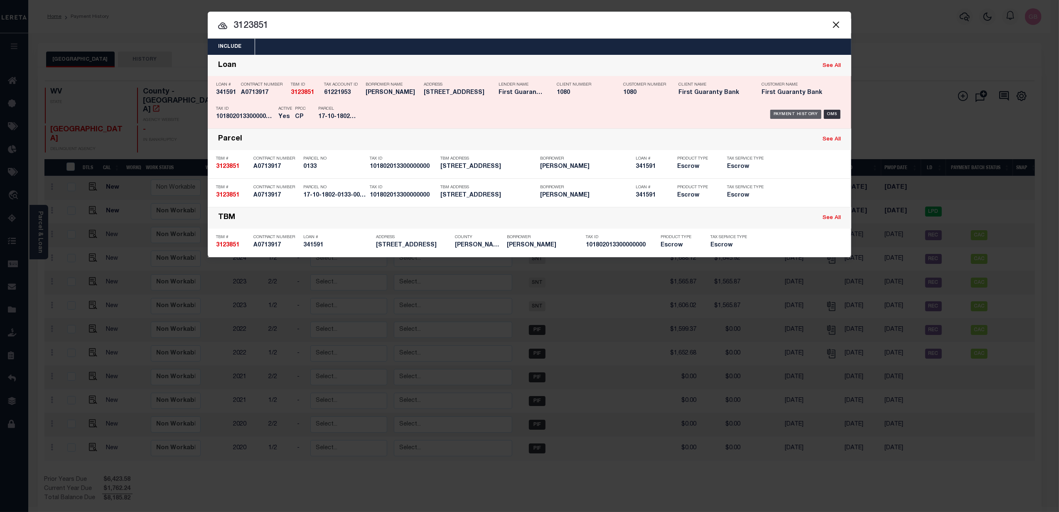
click at [795, 113] on div "Payment History" at bounding box center [795, 114] width 51 height 9
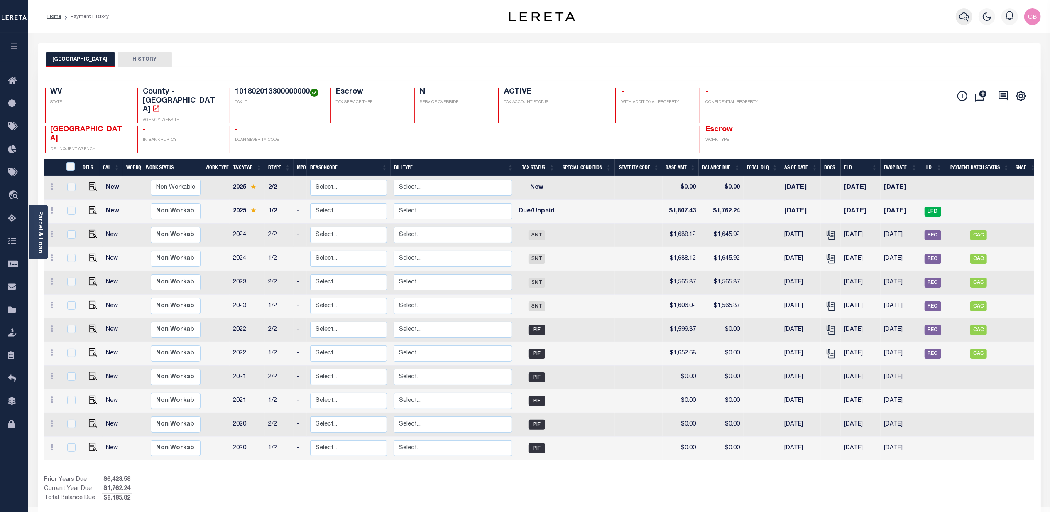
click at [961, 19] on icon "button" at bounding box center [964, 16] width 10 height 9
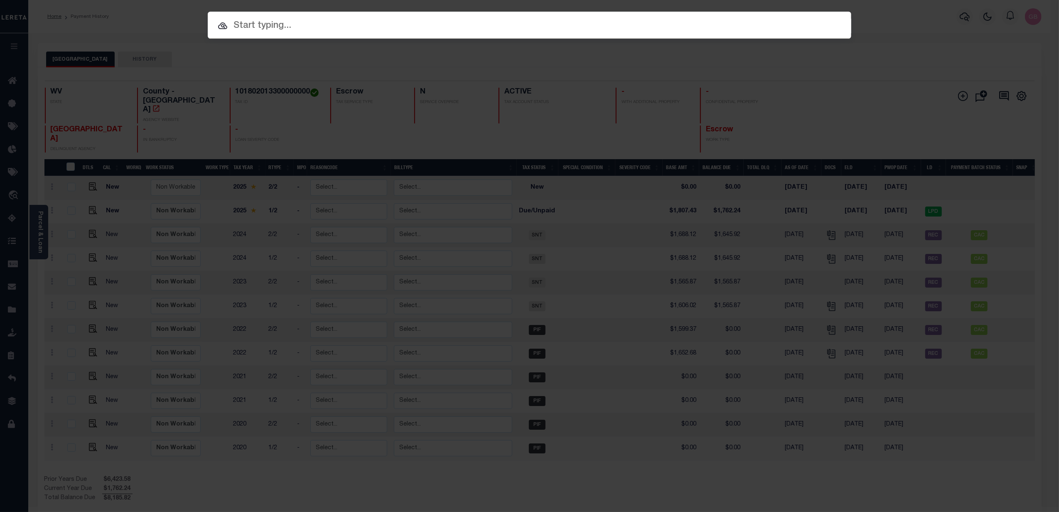
paste input "3123861"
type input "3123861"
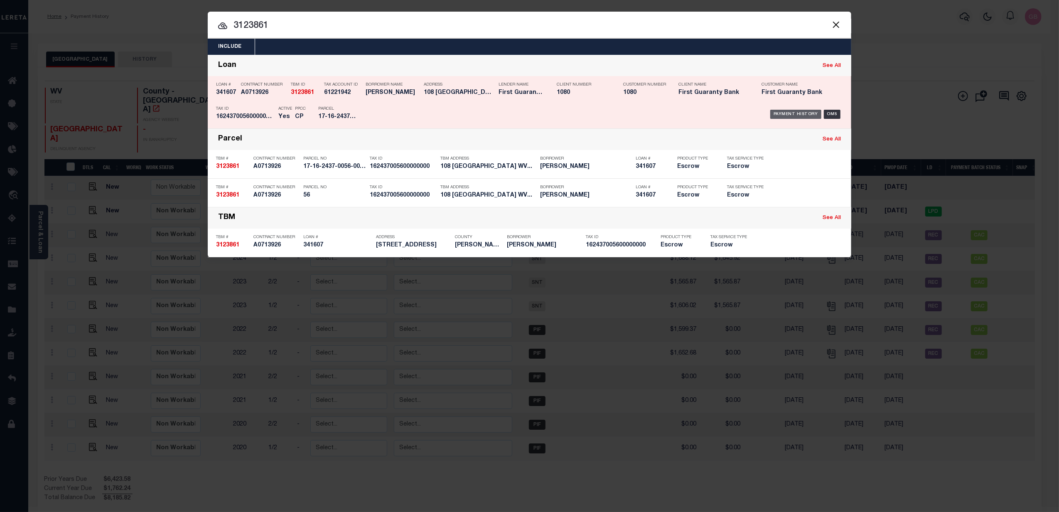
click at [801, 112] on div "Payment History" at bounding box center [795, 114] width 51 height 9
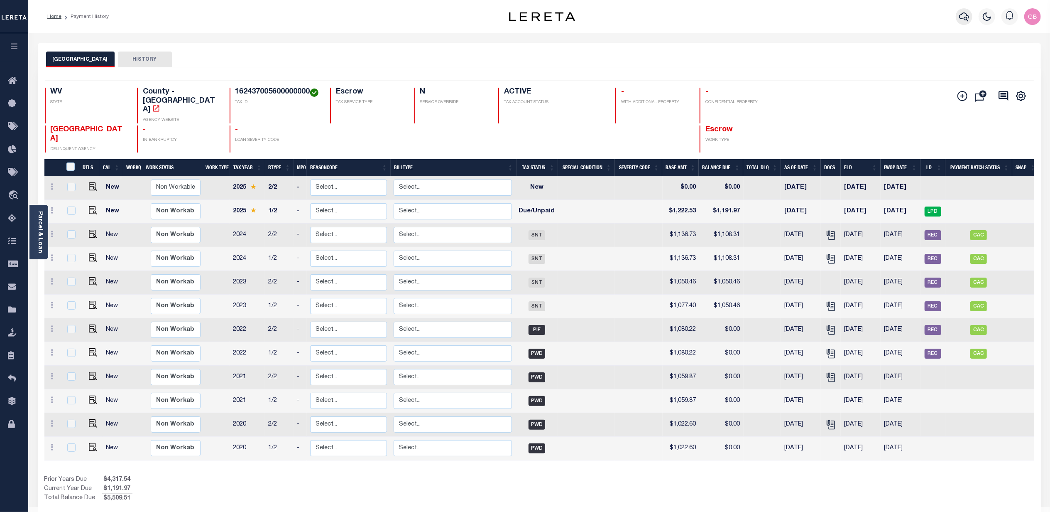
click at [963, 12] on icon "button" at bounding box center [964, 17] width 10 height 10
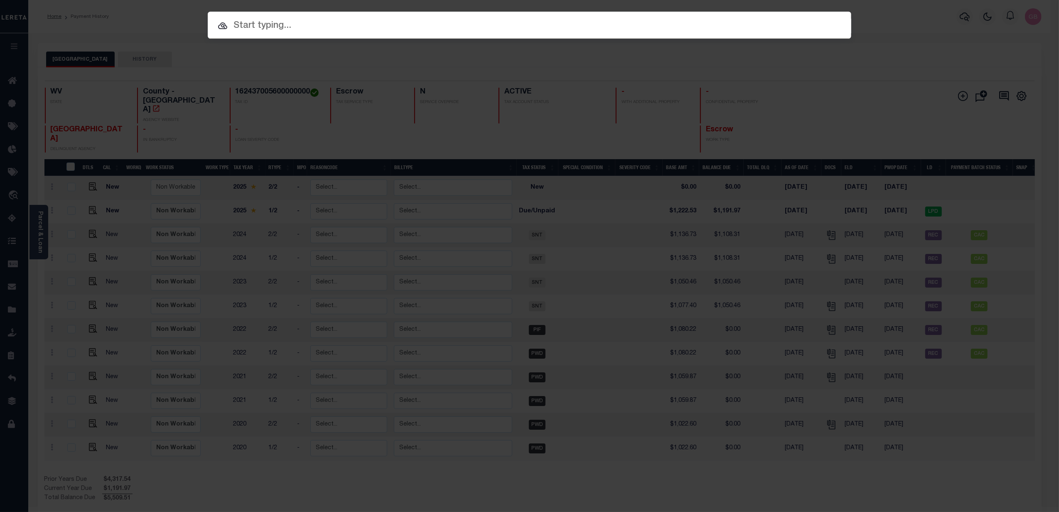
paste input "3123867"
type input "3123867"
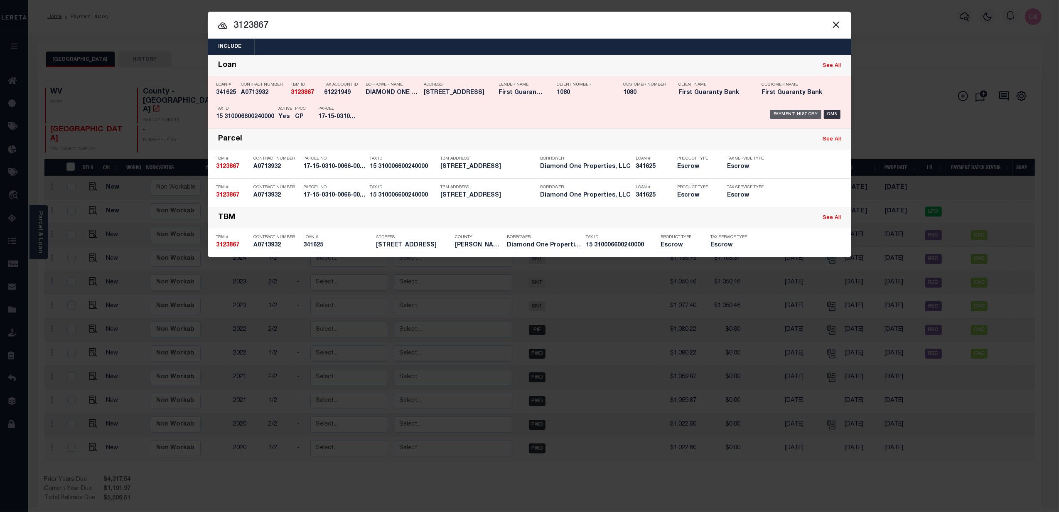
click at [800, 110] on div "Payment History" at bounding box center [795, 114] width 51 height 9
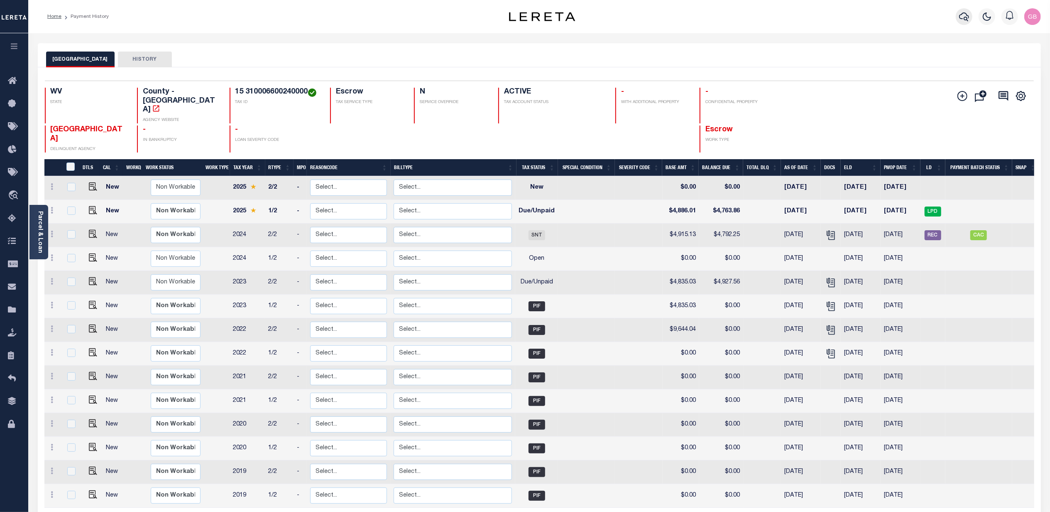
click at [964, 16] on icon "button" at bounding box center [964, 17] width 10 height 10
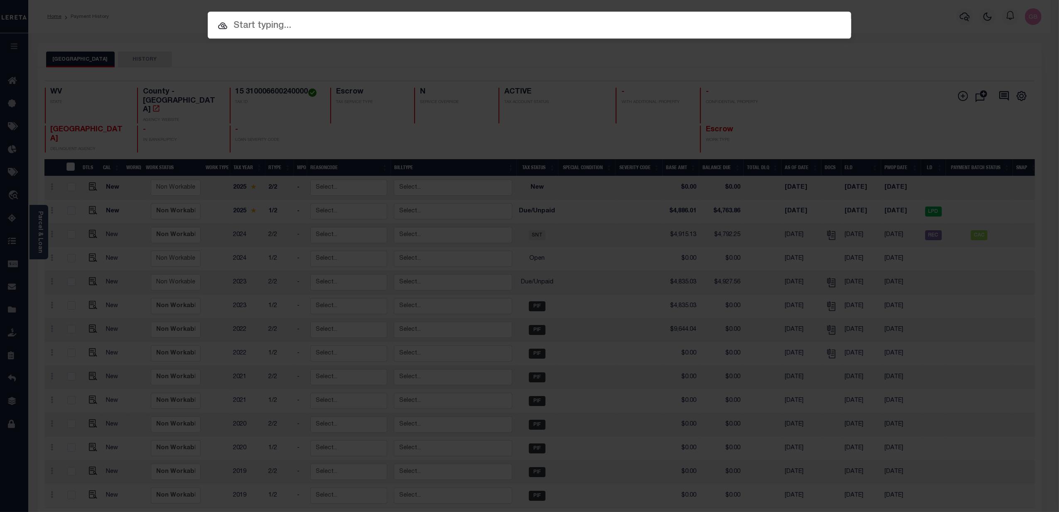
paste input "3123868"
type input "3123868"
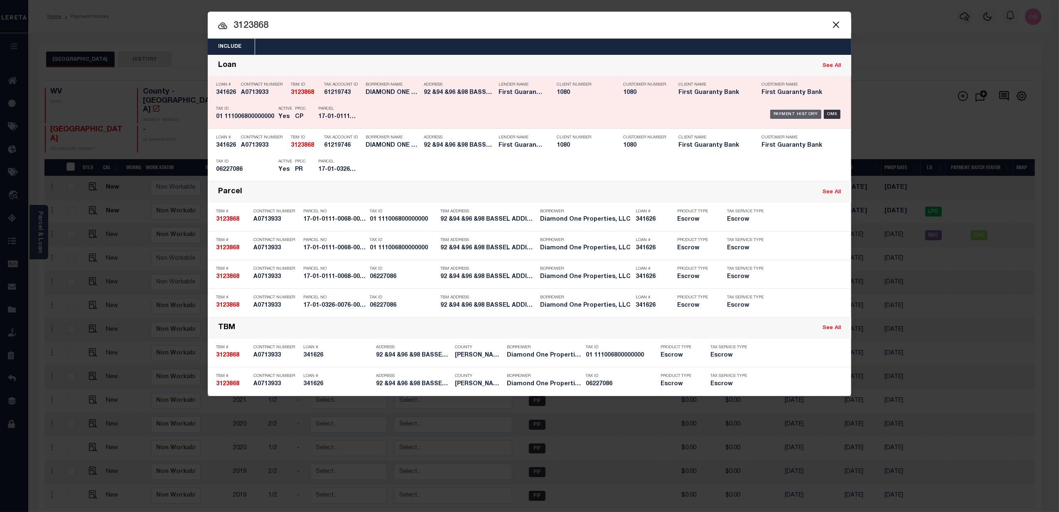
click at [805, 110] on div "Payment History" at bounding box center [795, 114] width 51 height 9
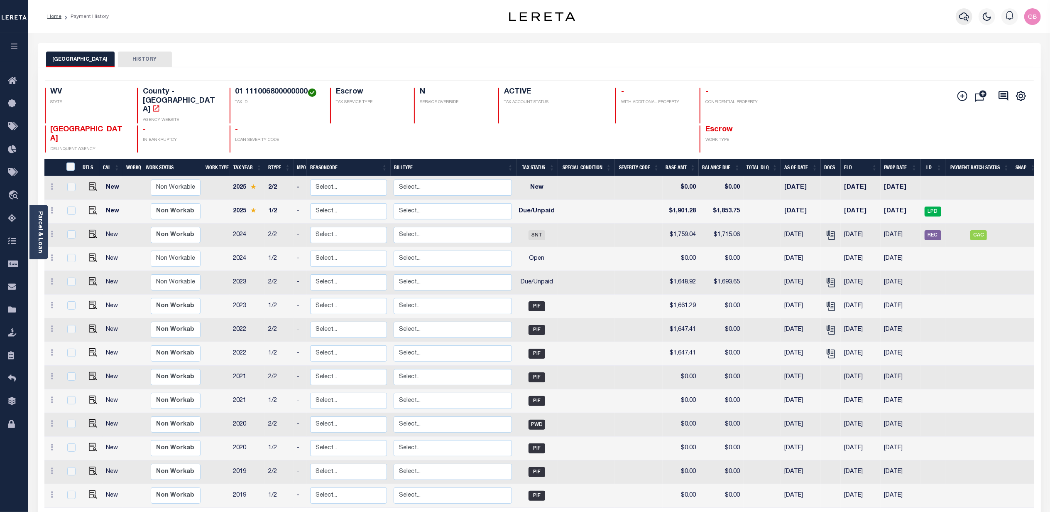
click at [966, 17] on icon "button" at bounding box center [964, 17] width 10 height 10
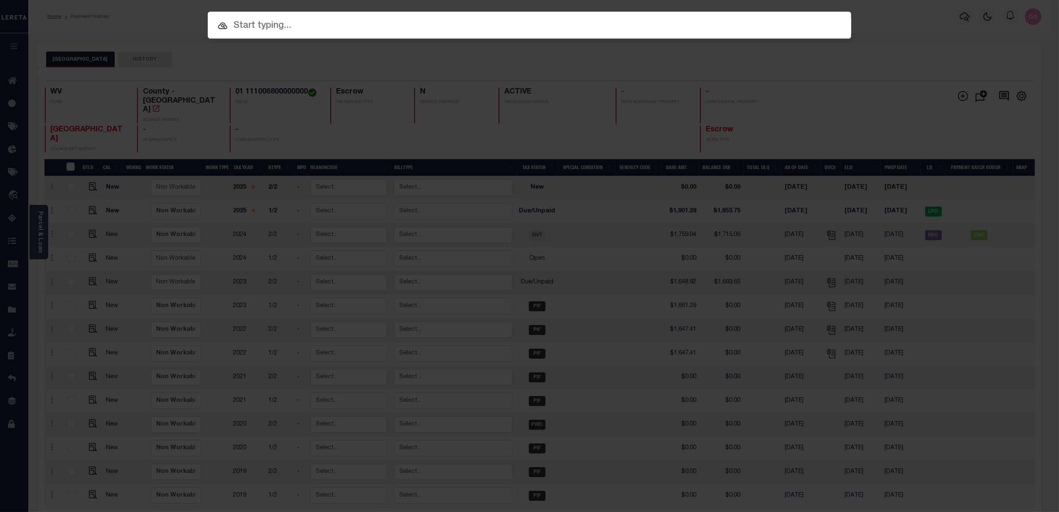
paste input "3123868"
type input "3123868"
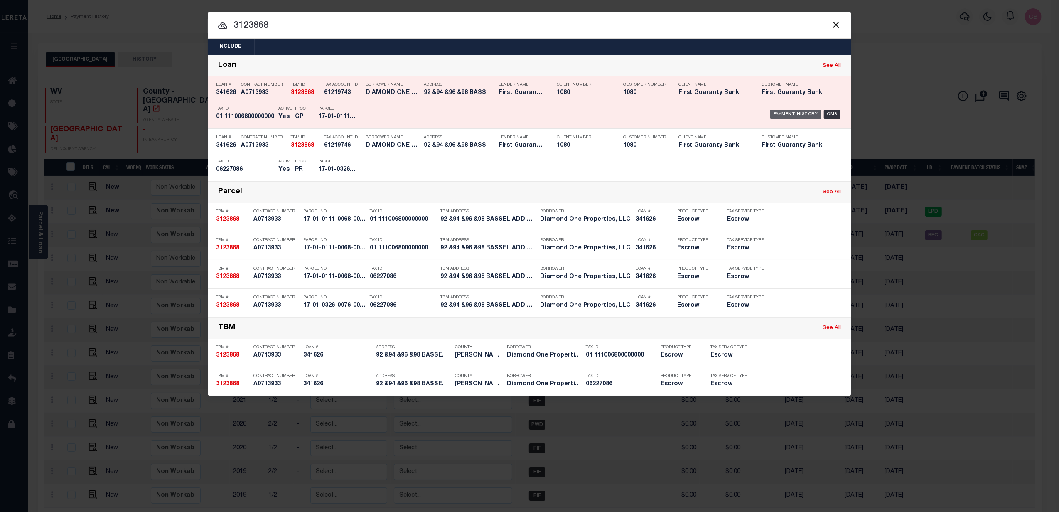
click at [797, 115] on div "Payment History" at bounding box center [795, 114] width 51 height 9
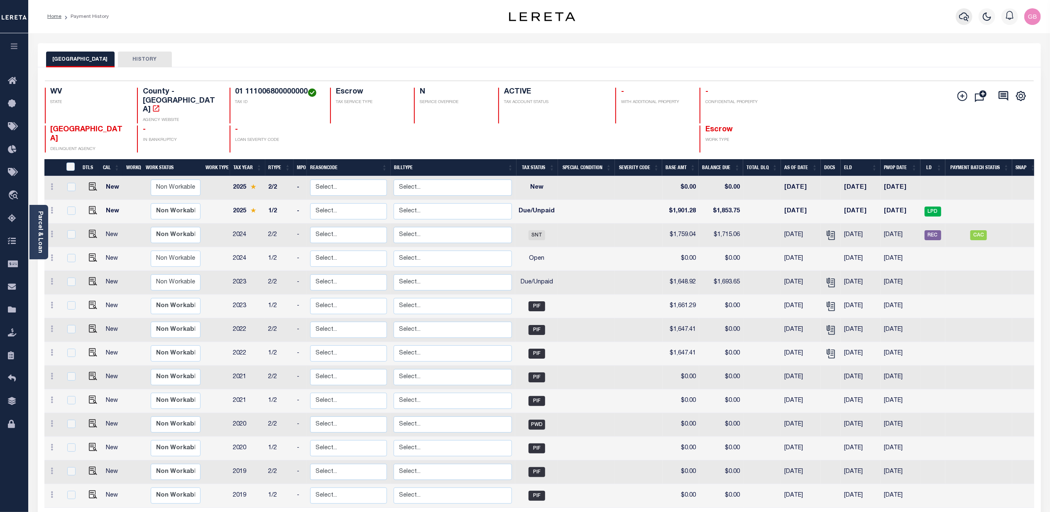
click at [962, 17] on icon "button" at bounding box center [964, 17] width 10 height 10
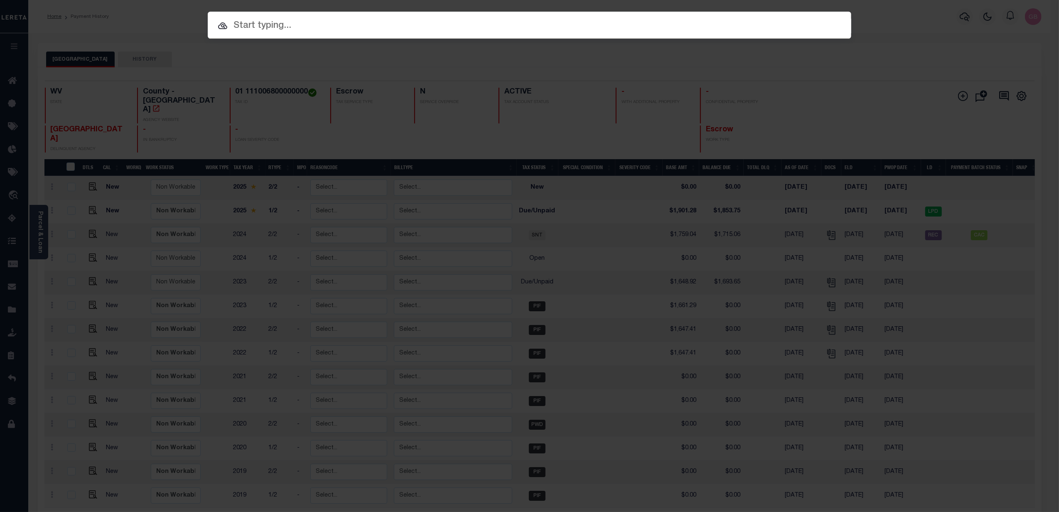
paste input "3155512"
type input "3155512"
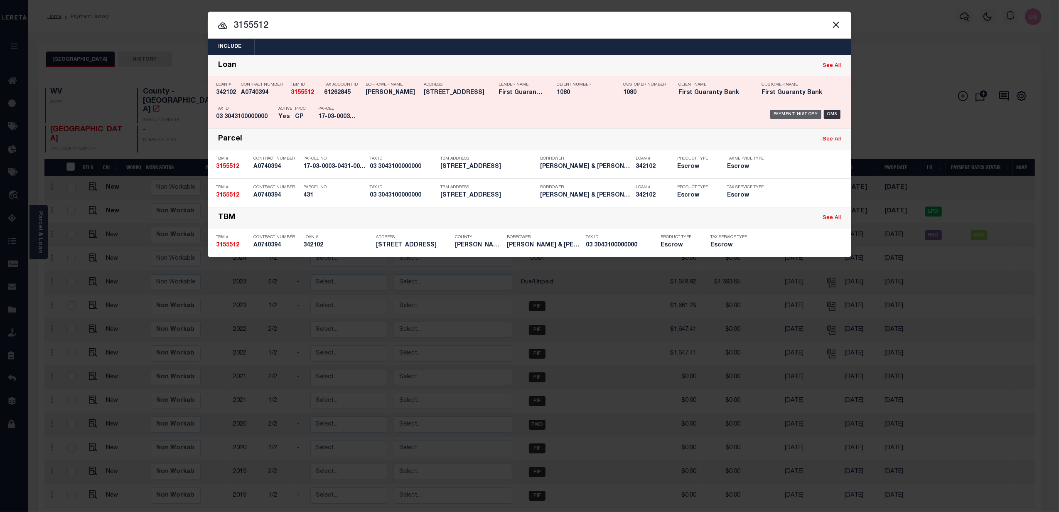
click at [810, 112] on div "Payment History" at bounding box center [795, 114] width 51 height 9
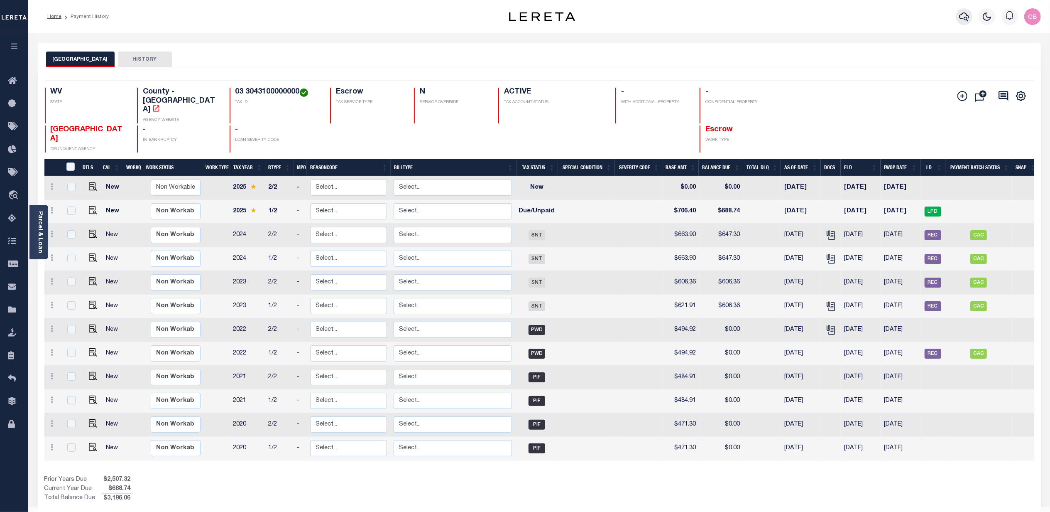
click at [967, 16] on icon "button" at bounding box center [964, 16] width 10 height 9
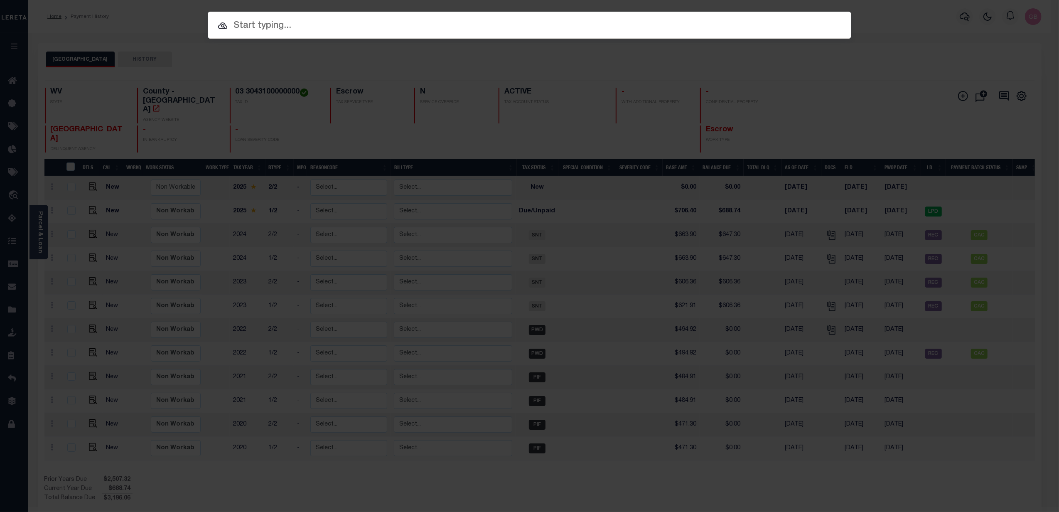
paste input "3155532"
type input "3155532"
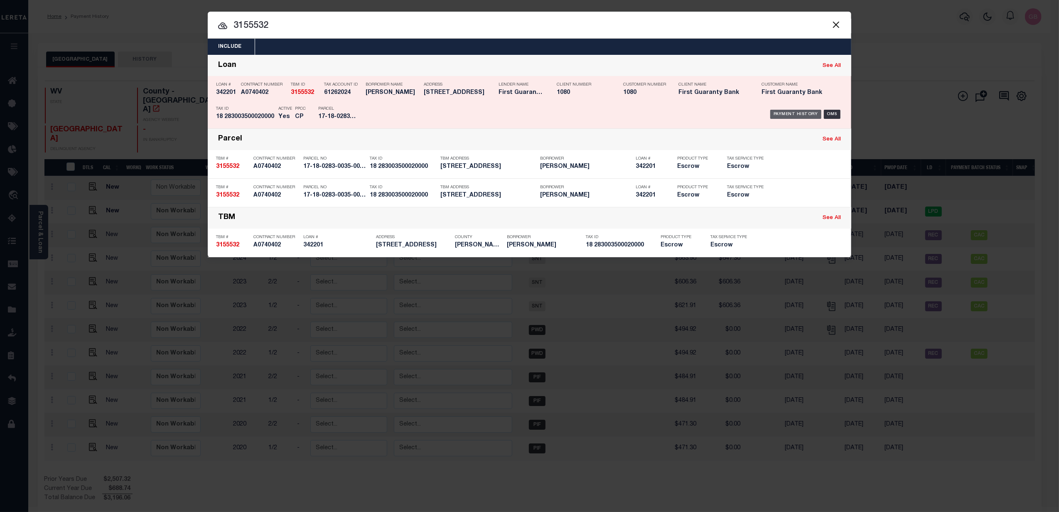
click at [802, 110] on div "Payment History" at bounding box center [795, 114] width 51 height 9
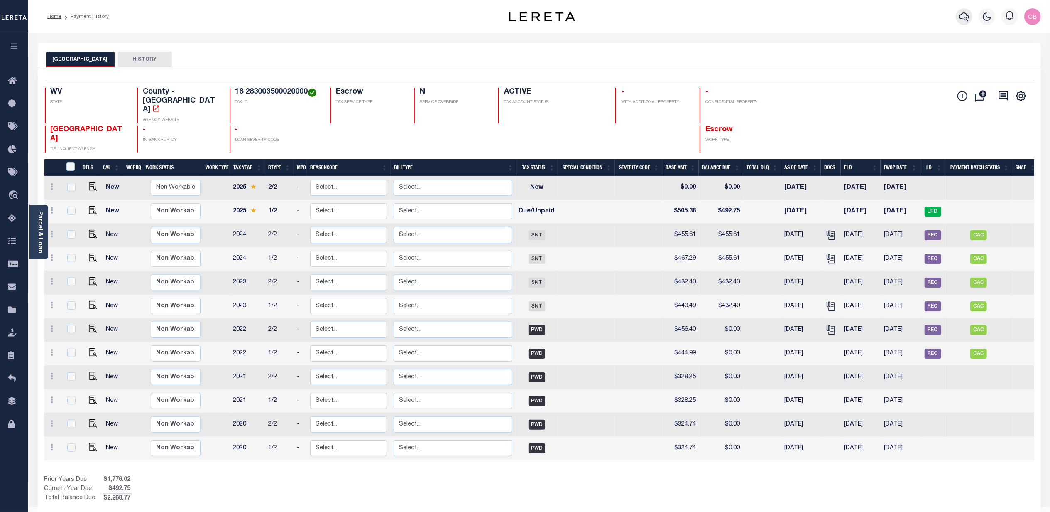
click at [967, 19] on icon "button" at bounding box center [964, 16] width 10 height 9
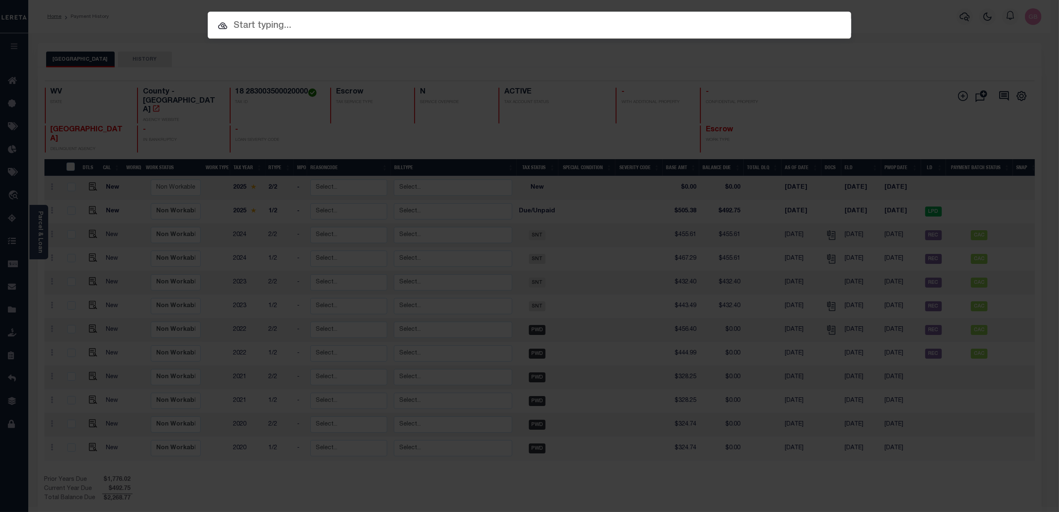
paste input "3155545"
type input "3155545"
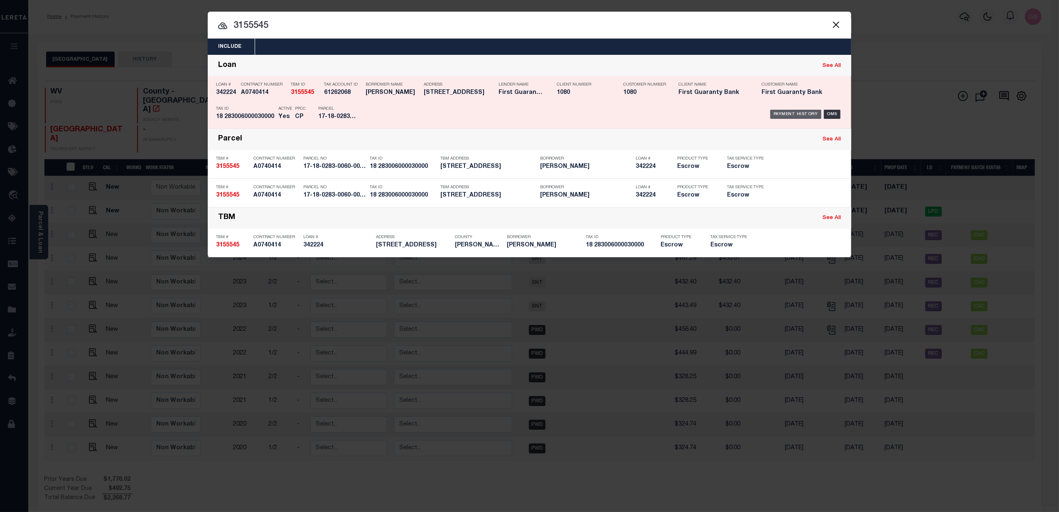
click at [789, 110] on div "Payment History" at bounding box center [795, 114] width 51 height 9
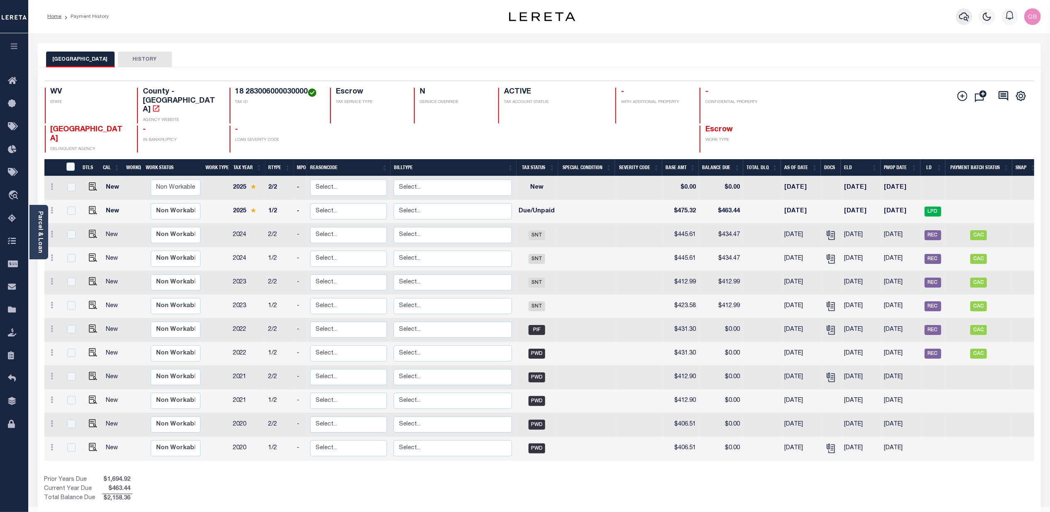
click at [958, 15] on button "button" at bounding box center [964, 16] width 17 height 17
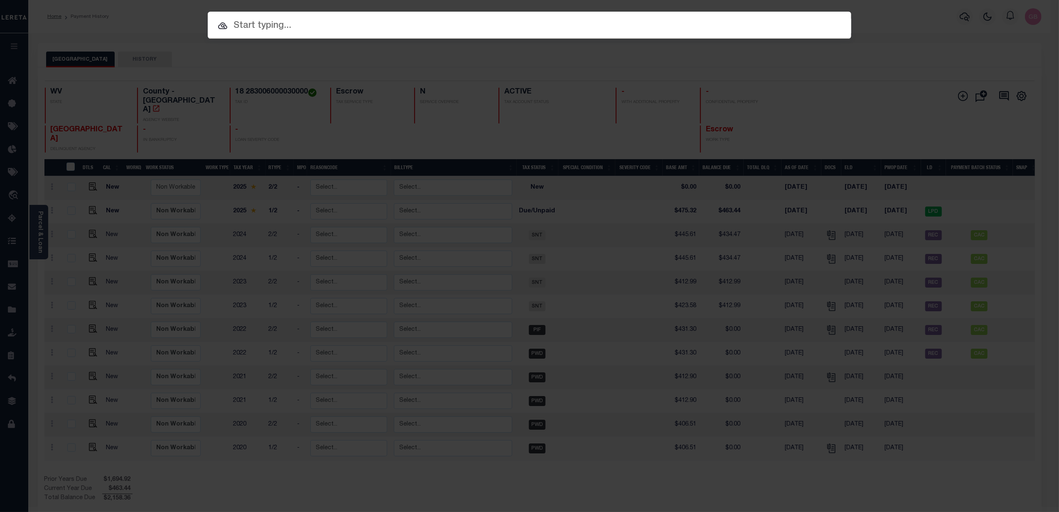
paste input "3155596"
type input "3155596"
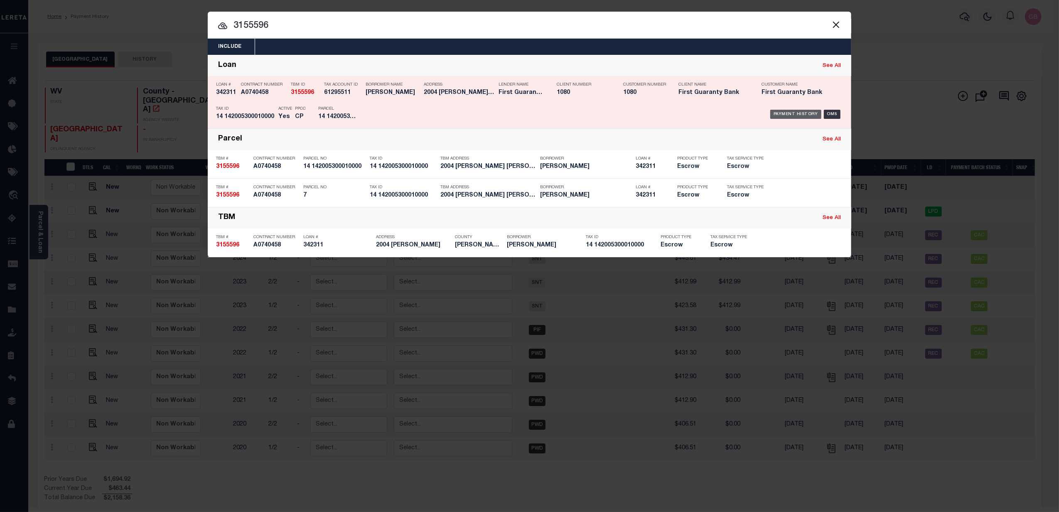
click at [796, 112] on div "Payment History" at bounding box center [795, 114] width 51 height 9
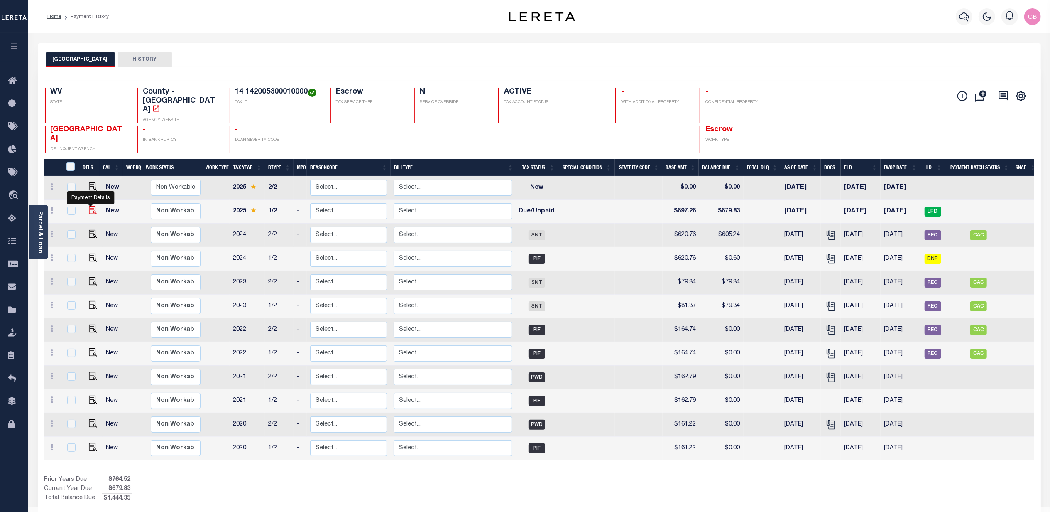
click at [92, 206] on img "" at bounding box center [93, 210] width 8 height 8
checkbox input "true"
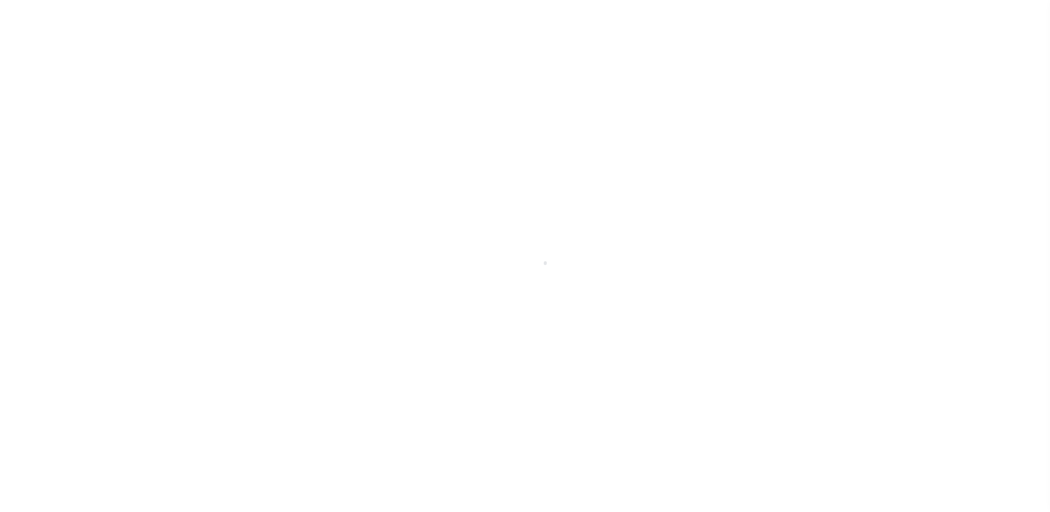
select select "DUE"
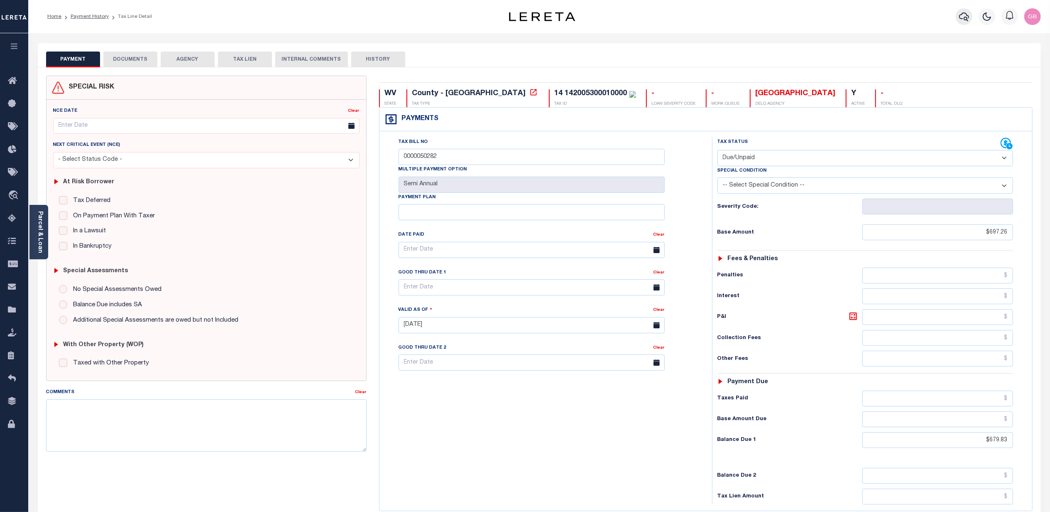
click at [961, 17] on icon "button" at bounding box center [964, 17] width 10 height 10
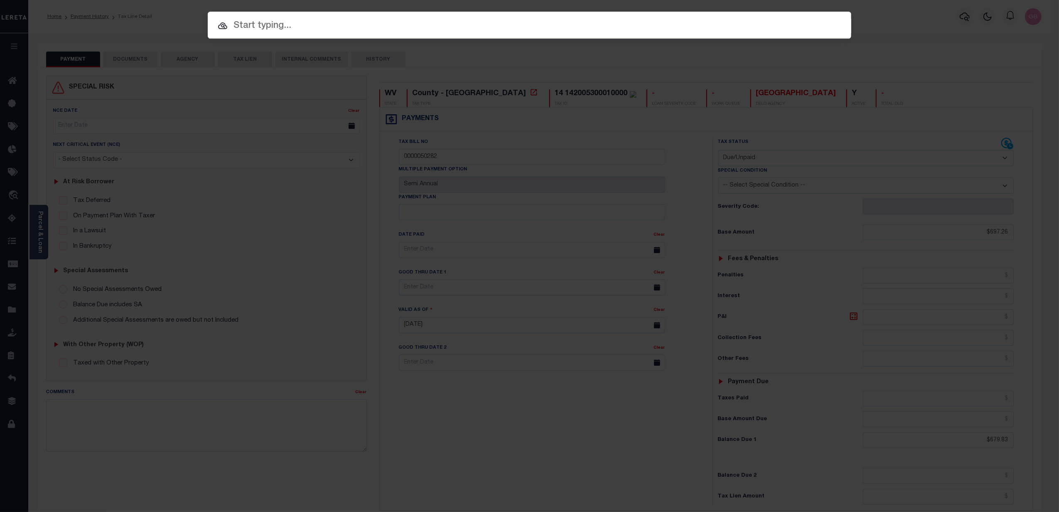
paste input "3247021"
type input "3247021"
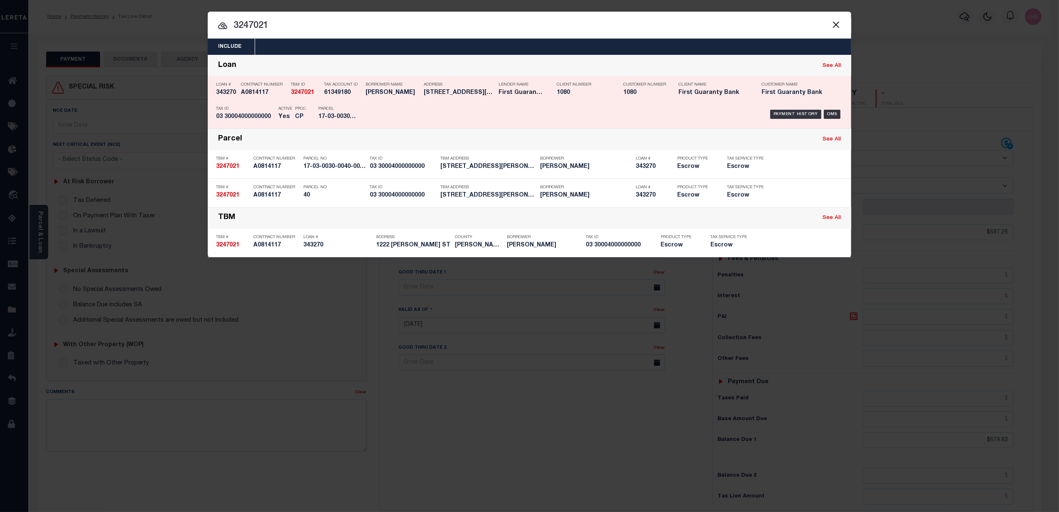
drag, startPoint x: 791, startPoint y: 112, endPoint x: 788, endPoint y: 116, distance: 5.4
click at [791, 112] on div "Payment History" at bounding box center [795, 114] width 51 height 9
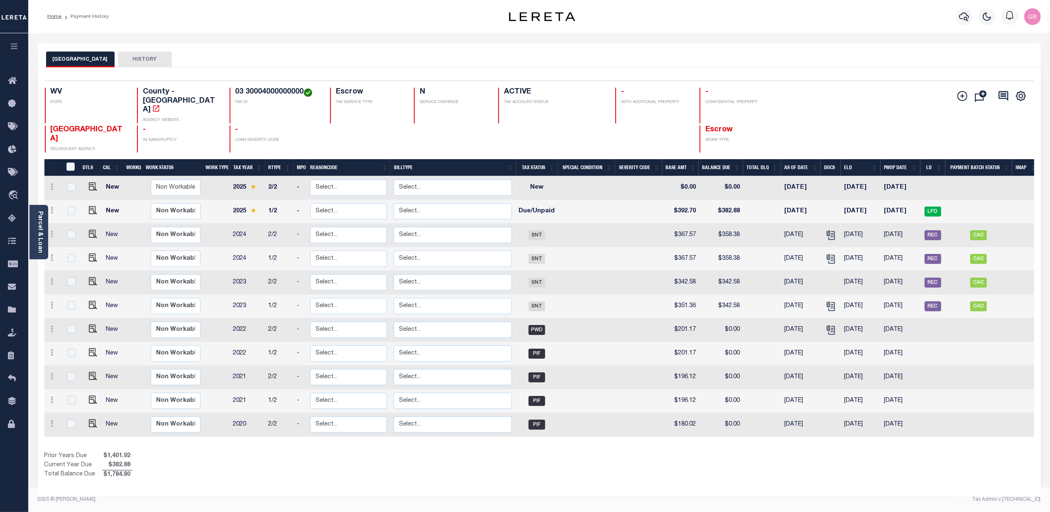
click at [160, 56] on button "HISTORY" at bounding box center [145, 60] width 54 height 16
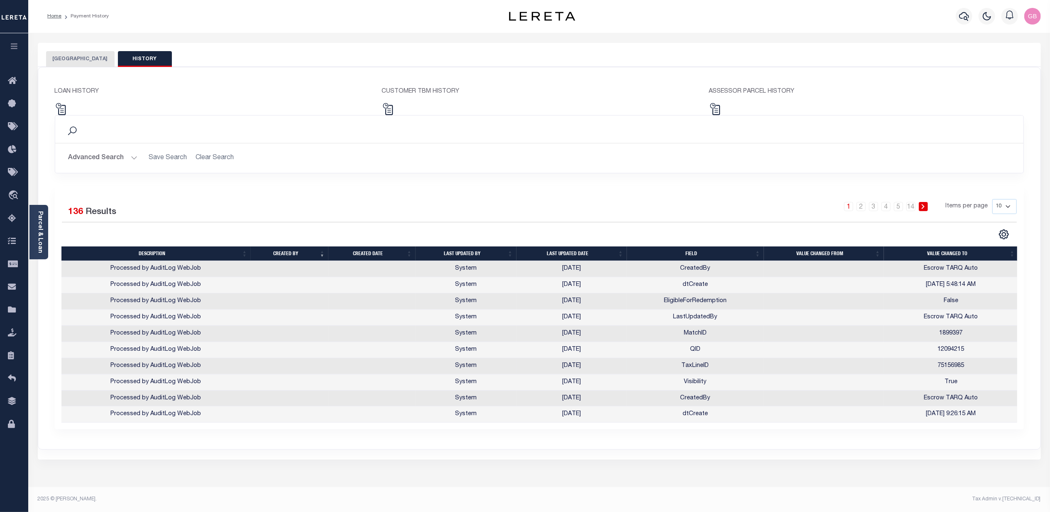
scroll to position [3, 0]
click at [1007, 208] on select "10 25 50 100" at bounding box center [1005, 206] width 25 height 15
select select "100"
click at [993, 199] on select "10 25 50 100" at bounding box center [1005, 206] width 25 height 15
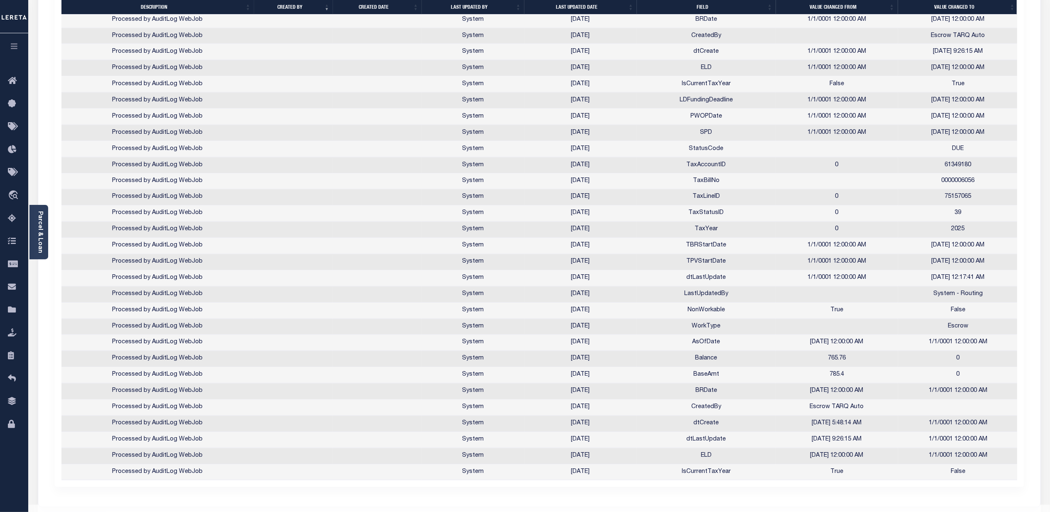
scroll to position [1435, 0]
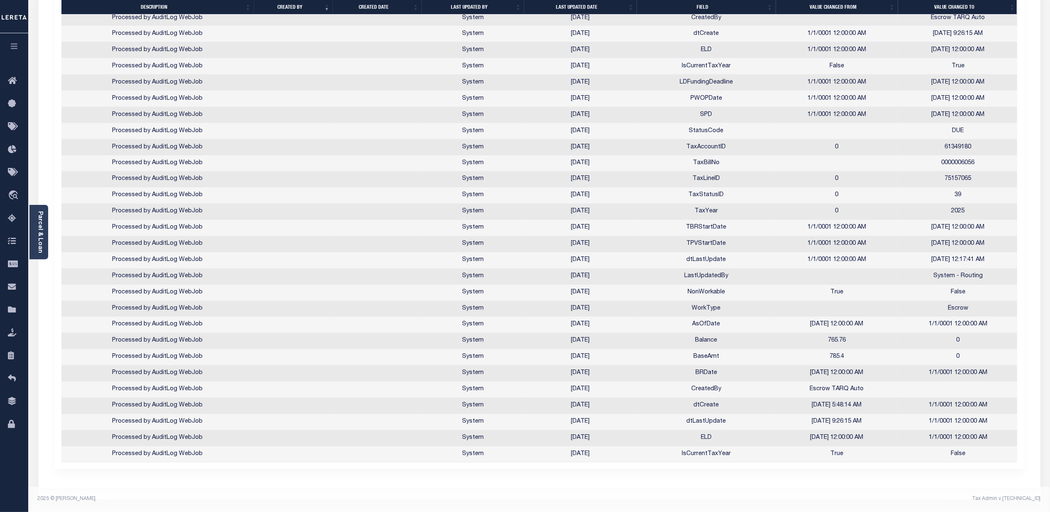
click at [608, 10] on th "Last updated date" at bounding box center [581, 7] width 113 height 15
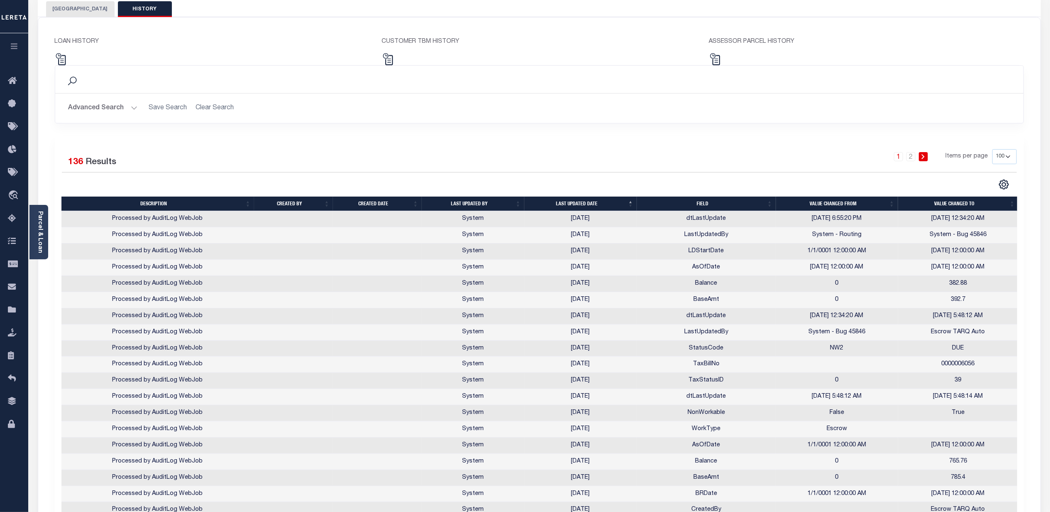
scroll to position [0, 0]
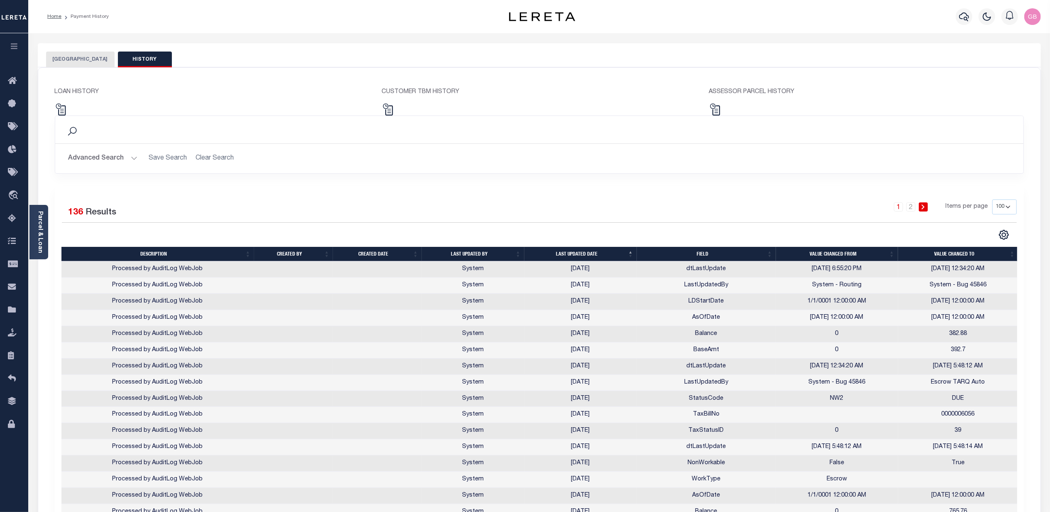
click at [589, 253] on th "Last updated date" at bounding box center [581, 254] width 113 height 15
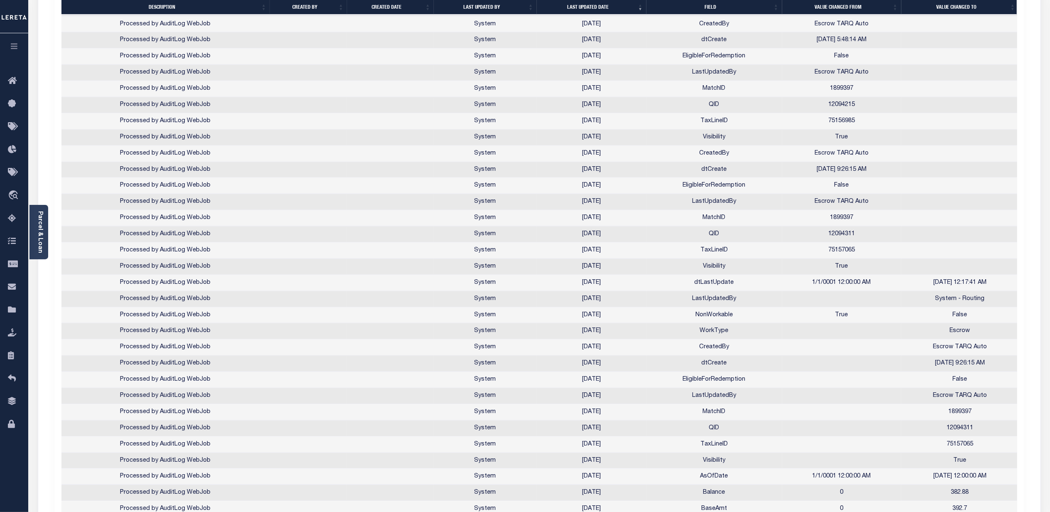
scroll to position [997, 0]
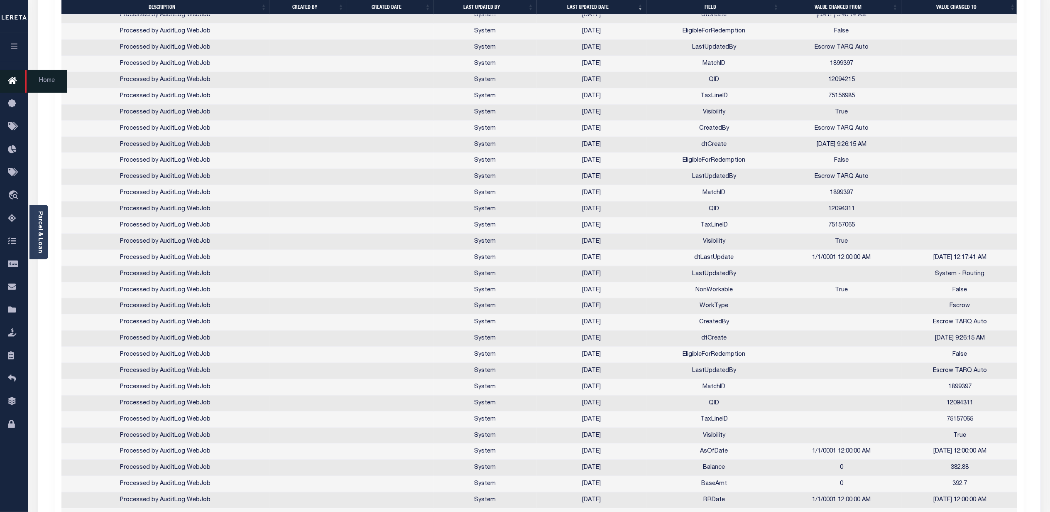
click at [6, 79] on link "Home" at bounding box center [14, 81] width 28 height 23
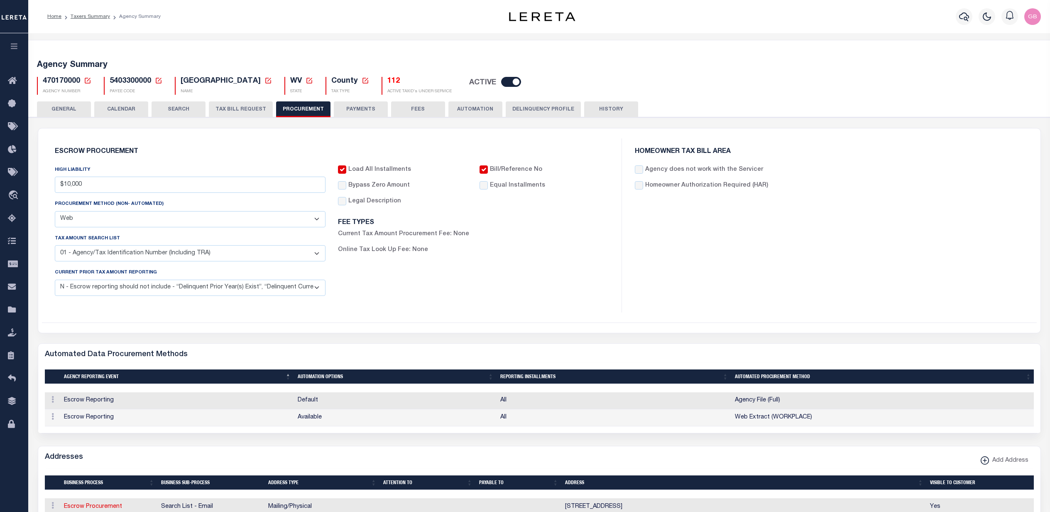
select select "10"
select select "1"
select select "4"
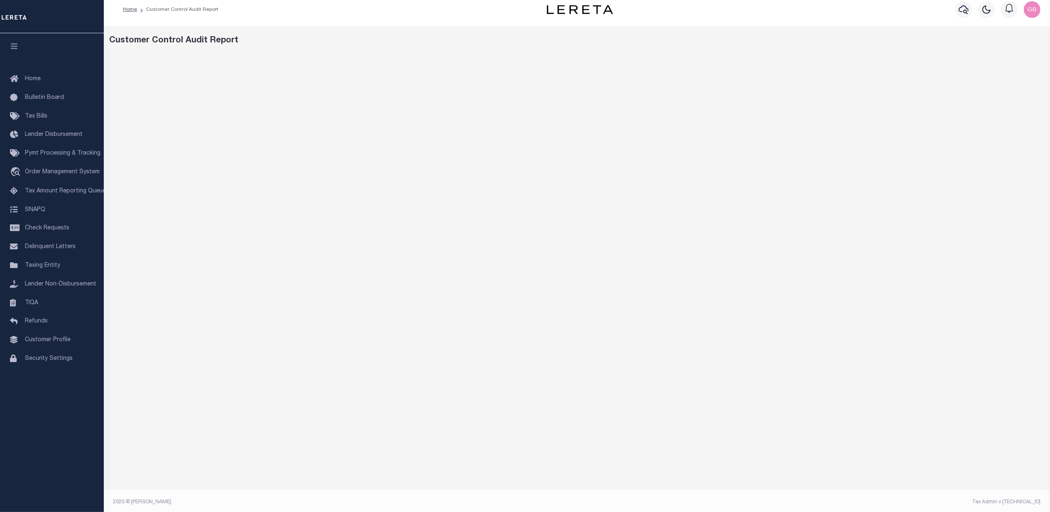
scroll to position [9, 0]
click at [37, 81] on span "Home" at bounding box center [33, 79] width 16 height 6
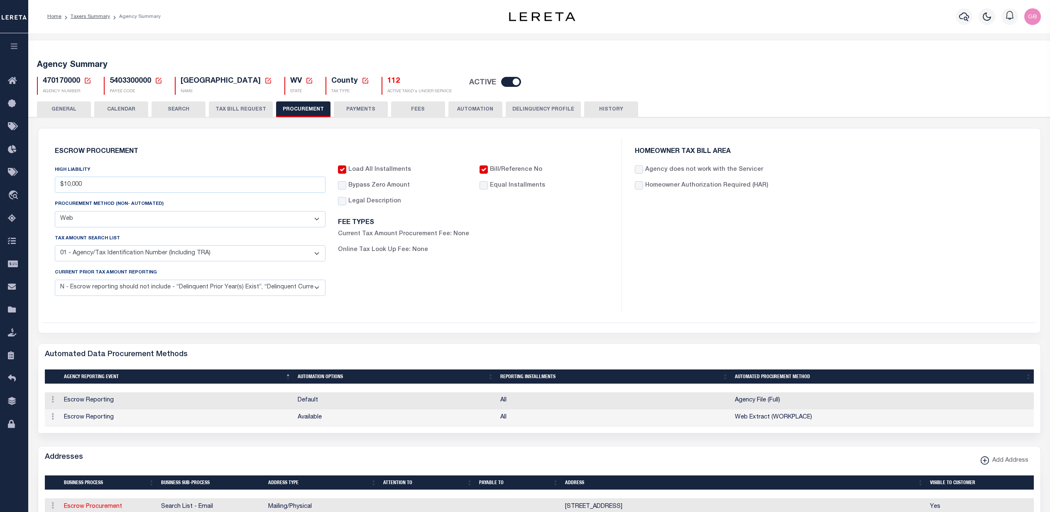
select select "10"
select select "1"
select select "4"
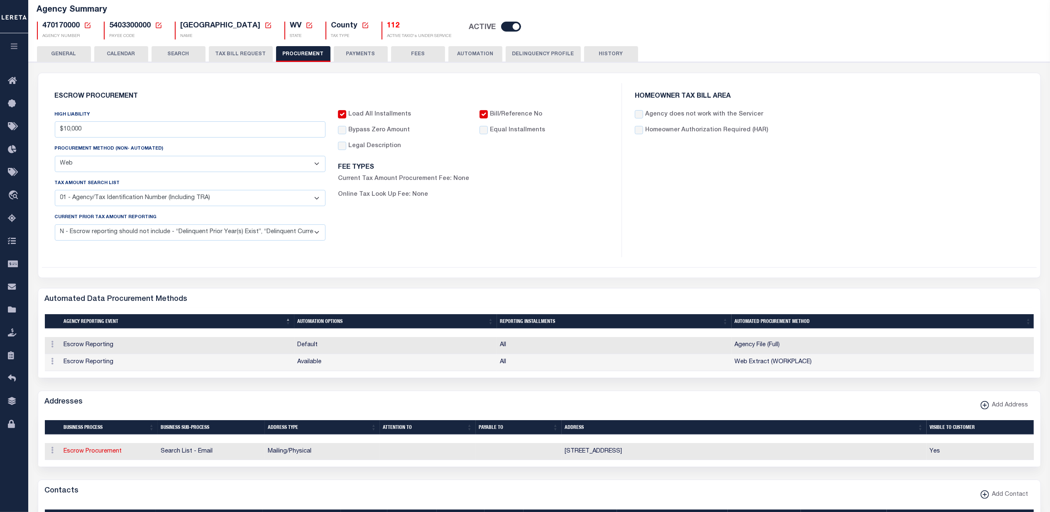
scroll to position [55, 0]
click at [920, 434] on th "Address" at bounding box center [744, 427] width 365 height 15
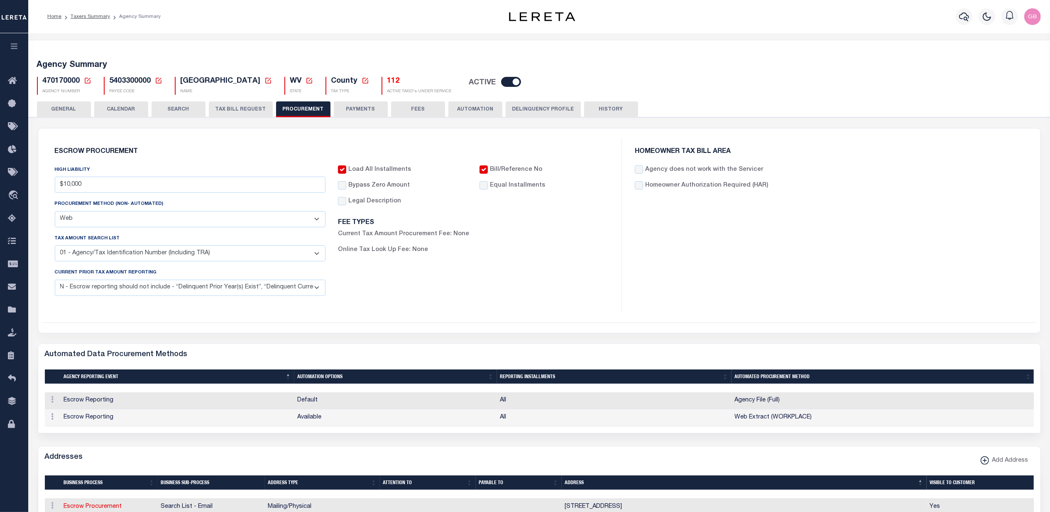
click at [531, 109] on button "Delinquency Profile" at bounding box center [543, 109] width 75 height 16
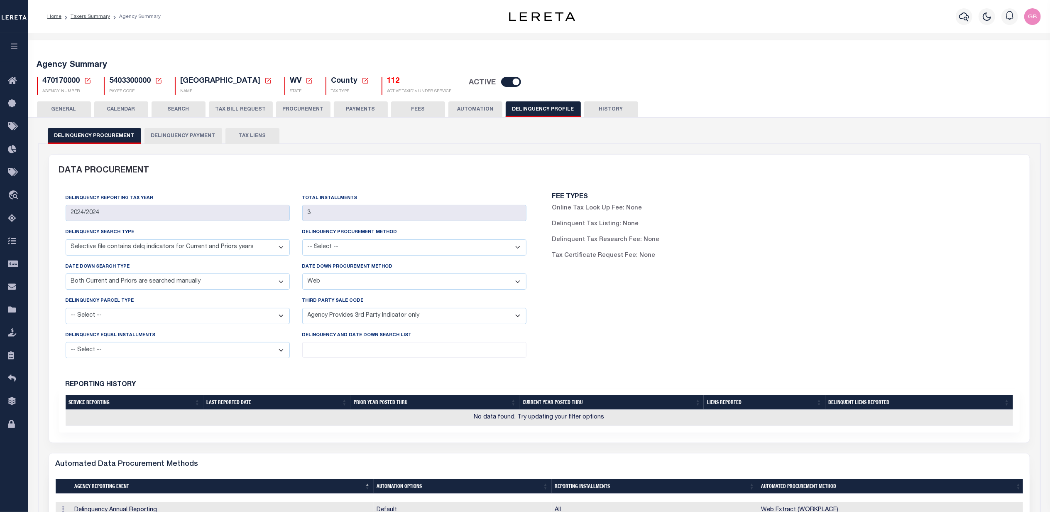
click at [456, 248] on select "-- Select -- Automated Listing created by Agency Email FAX Mail Phone Screen Sc…" at bounding box center [414, 247] width 224 height 16
click at [388, 83] on h5 "112" at bounding box center [420, 81] width 64 height 9
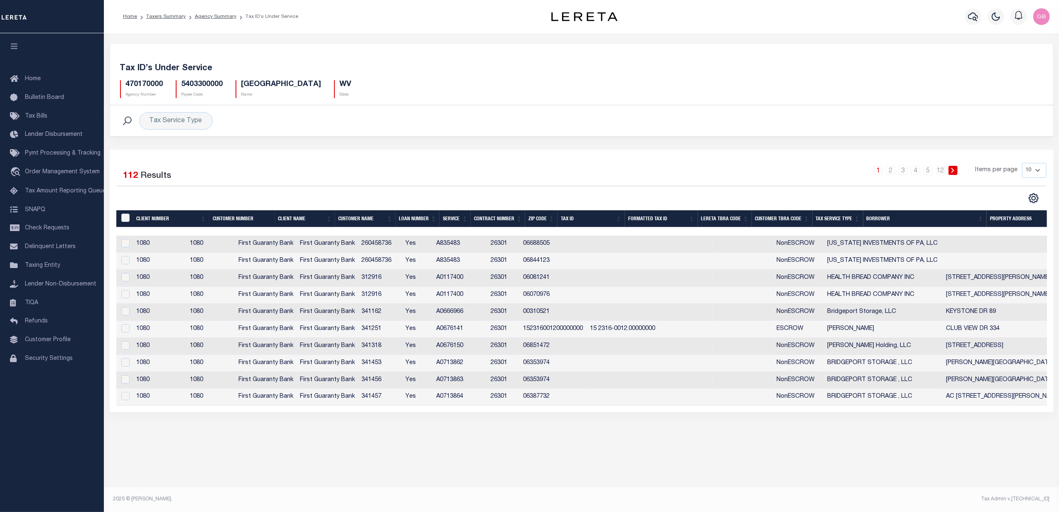
click at [883, 117] on div "Tax Service Type Search" at bounding box center [582, 120] width 930 height 17
click at [220, 16] on link "Agency Summary" at bounding box center [216, 16] width 42 height 5
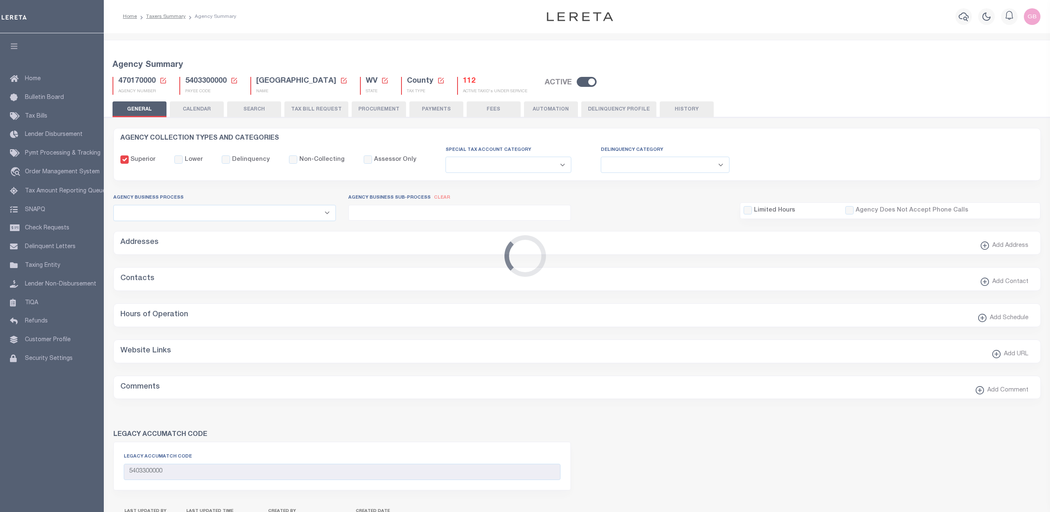
select select
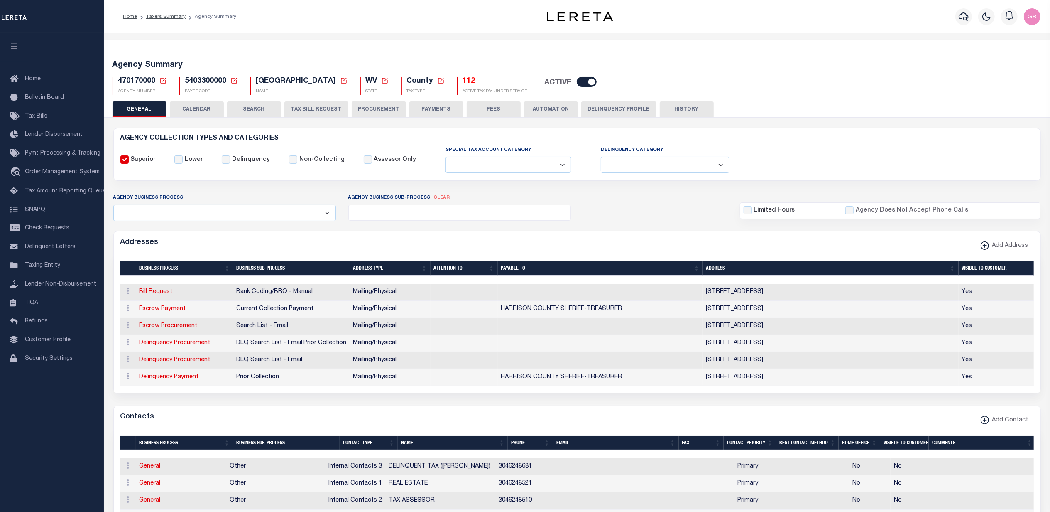
click at [463, 81] on h5 "112" at bounding box center [495, 81] width 64 height 9
